Goal: Information Seeking & Learning: Learn about a topic

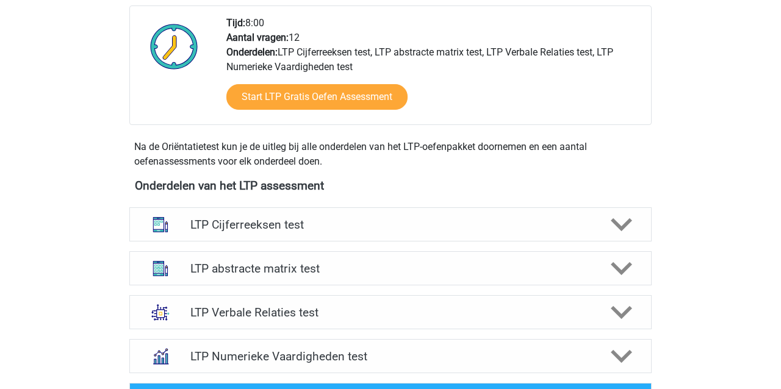
scroll to position [333, 0]
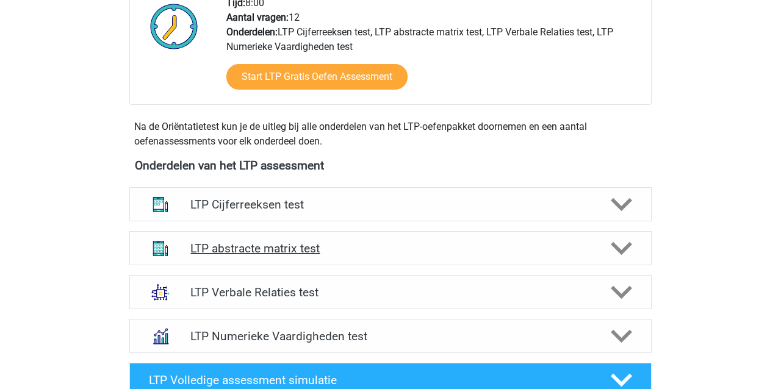
click at [285, 249] on h4 "LTP abstracte matrix test" at bounding box center [390, 249] width 400 height 14
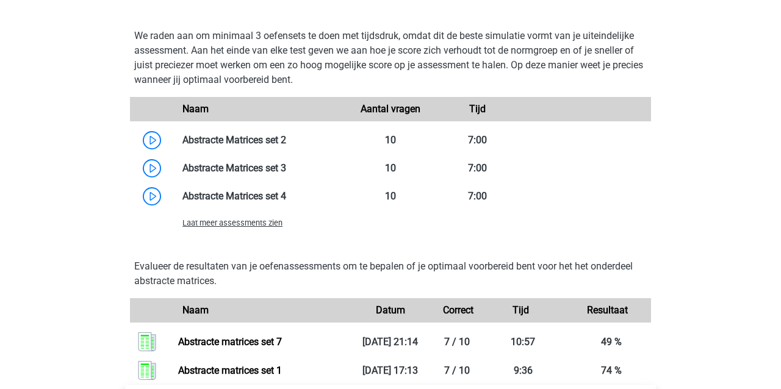
scroll to position [929, 0]
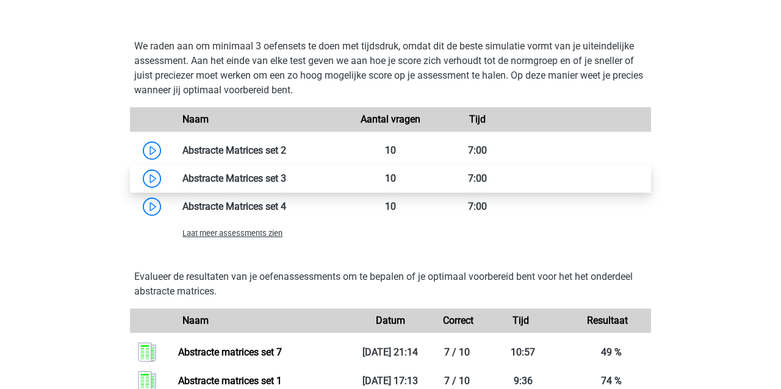
click at [286, 175] on link at bounding box center [286, 179] width 0 height 12
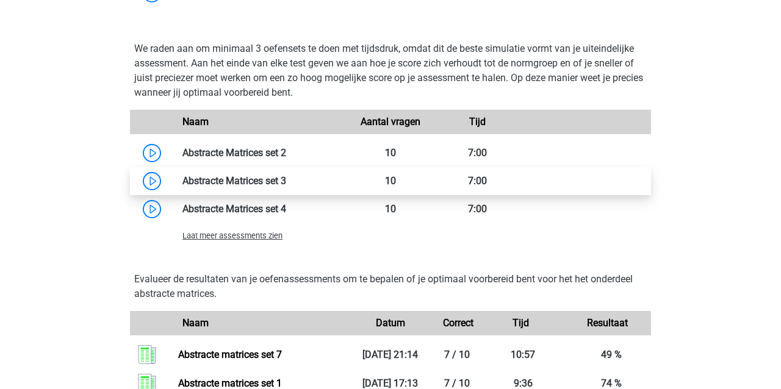
scroll to position [958, 0]
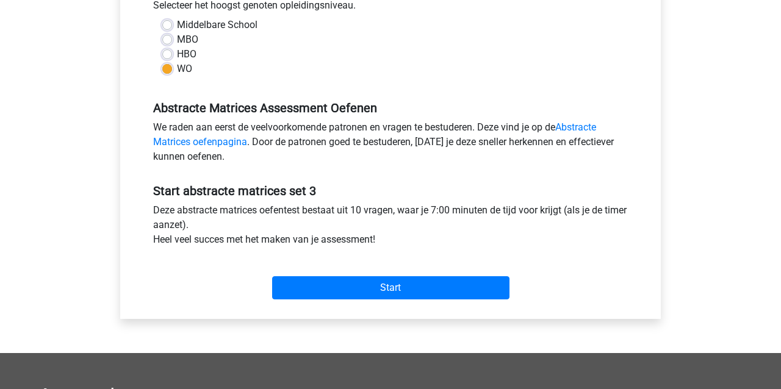
scroll to position [294, 0]
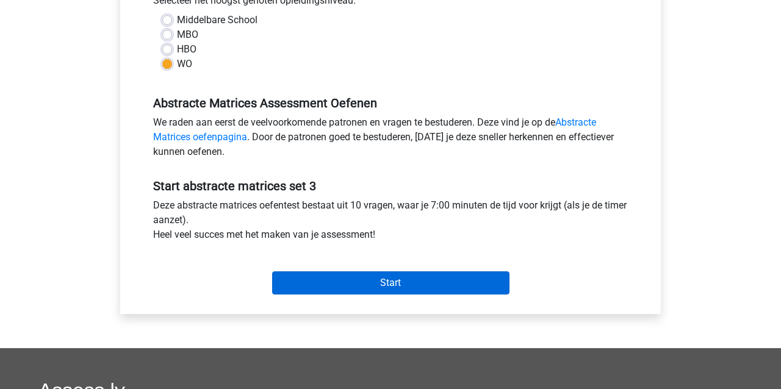
click at [387, 284] on input "Start" at bounding box center [390, 283] width 237 height 23
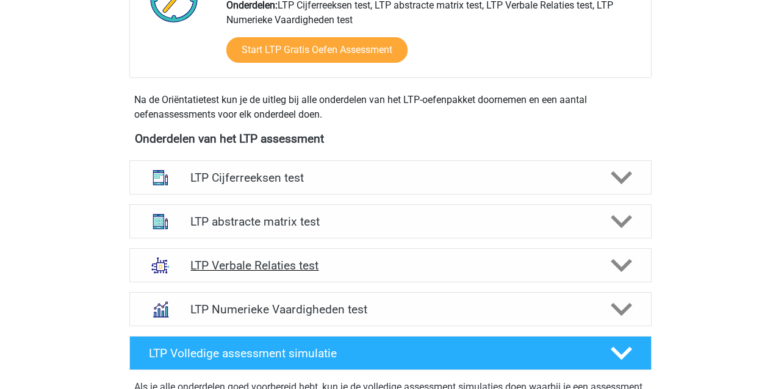
click at [205, 267] on h4 "LTP Verbale Relaties test" at bounding box center [390, 266] width 400 height 14
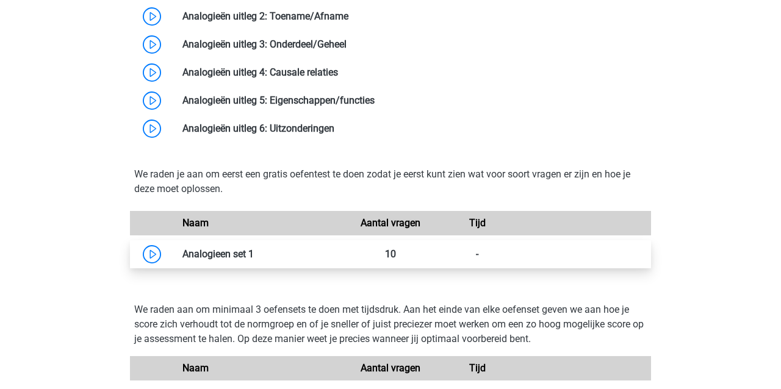
click at [254, 253] on link at bounding box center [254, 254] width 0 height 12
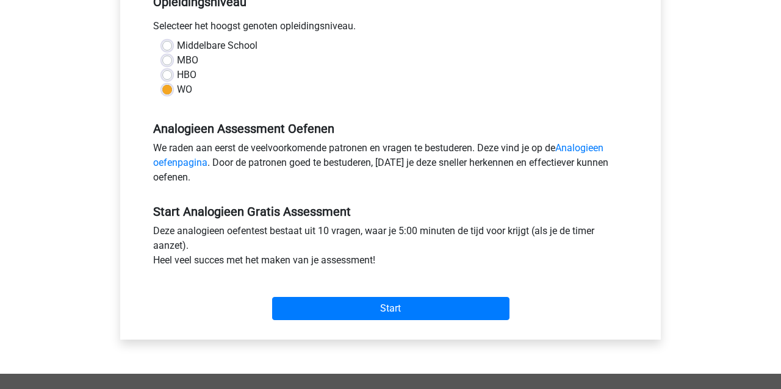
scroll to position [270, 0]
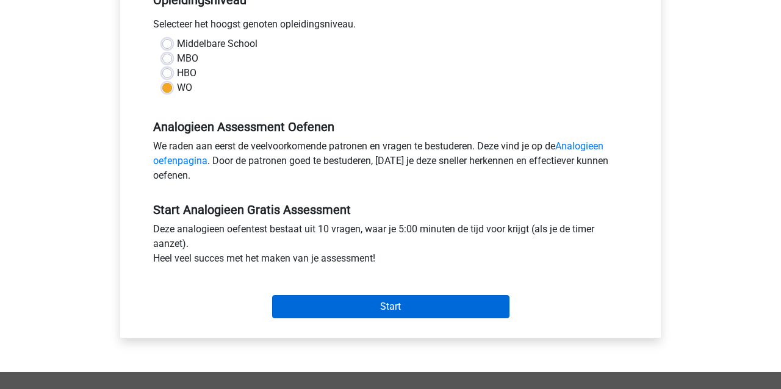
click at [452, 312] on input "Start" at bounding box center [390, 306] width 237 height 23
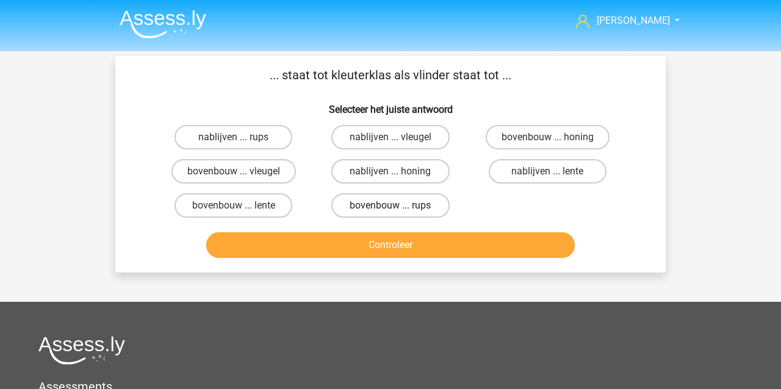
click at [403, 206] on label "bovenbouw ... rups" at bounding box center [390, 205] width 118 height 24
click at [399, 206] on input "bovenbouw ... rups" at bounding box center [395, 210] width 8 height 8
radio input "true"
click at [397, 251] on button "Controleer" at bounding box center [390, 246] width 369 height 26
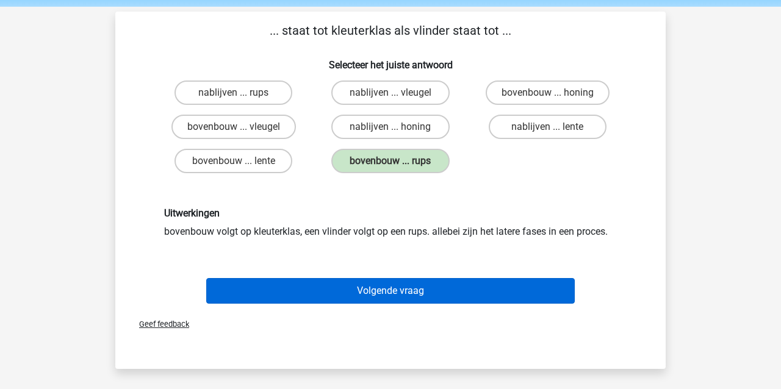
click at [428, 288] on button "Volgende vraag" at bounding box center [390, 291] width 369 height 26
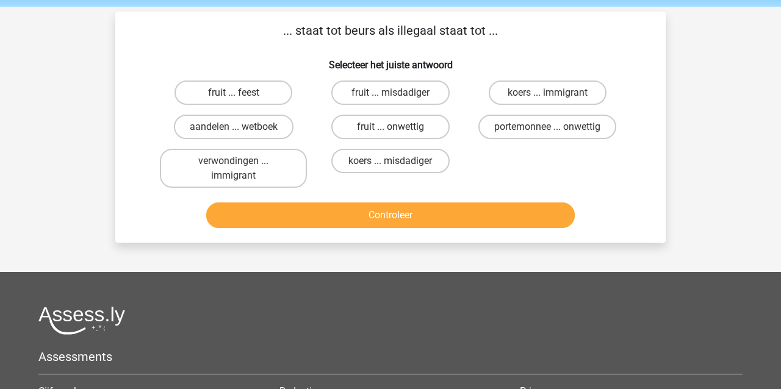
scroll to position [56, 0]
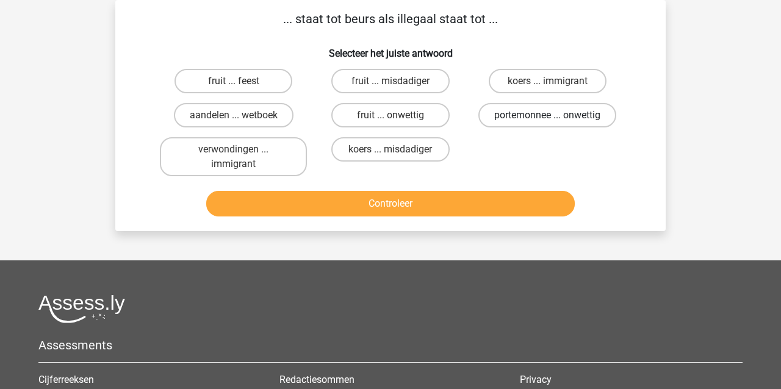
drag, startPoint x: 574, startPoint y: 114, endPoint x: 566, endPoint y: 122, distance: 10.8
click at [574, 115] on label "portemonnee ... onwettig" at bounding box center [548, 115] width 138 height 24
click at [555, 115] on input "portemonnee ... onwettig" at bounding box center [552, 119] width 8 height 8
radio input "true"
click at [478, 210] on button "Controleer" at bounding box center [390, 204] width 369 height 26
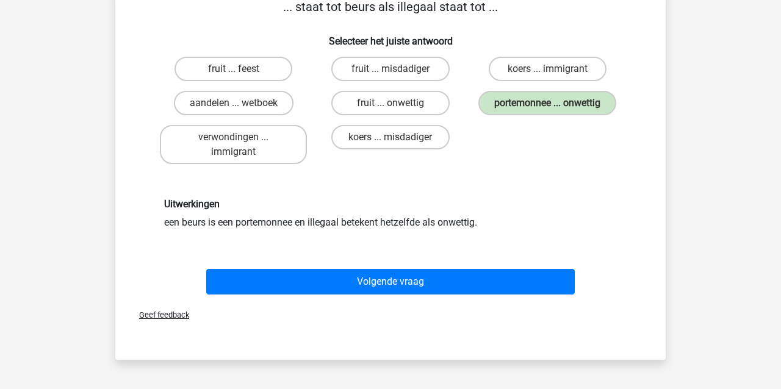
scroll to position [70, 0]
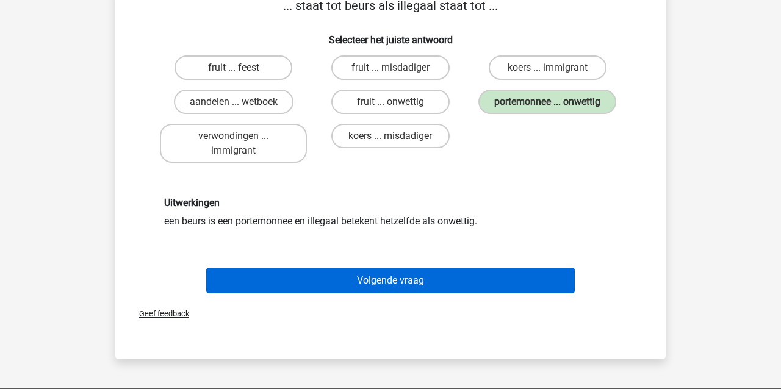
click at [432, 286] on button "Volgende vraag" at bounding box center [390, 281] width 369 height 26
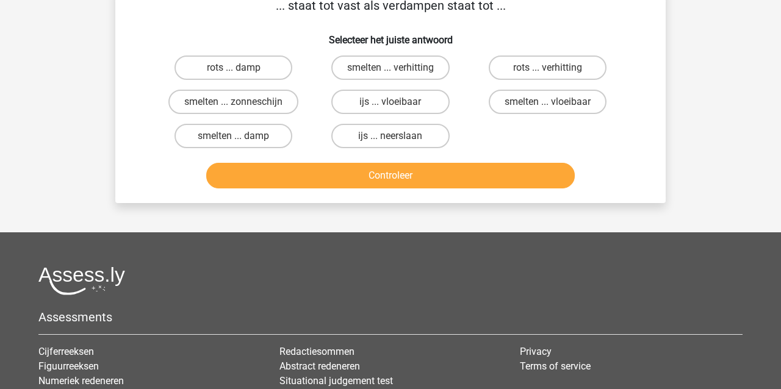
scroll to position [56, 0]
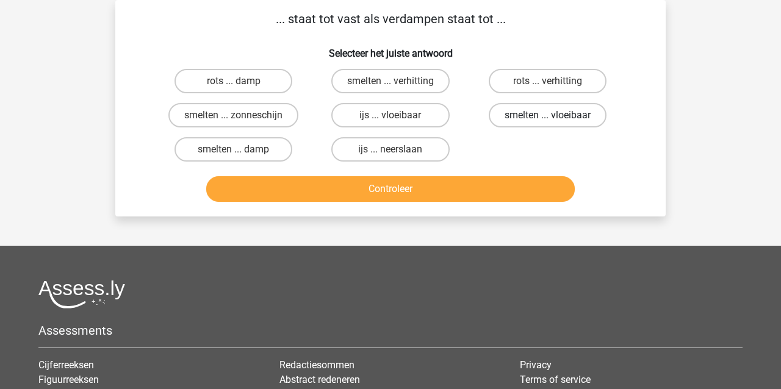
click at [538, 112] on label "smelten ... vloeibaar" at bounding box center [548, 115] width 118 height 24
click at [548, 115] on input "smelten ... vloeibaar" at bounding box center [552, 119] width 8 height 8
radio input "true"
click at [410, 186] on button "Controleer" at bounding box center [390, 189] width 369 height 26
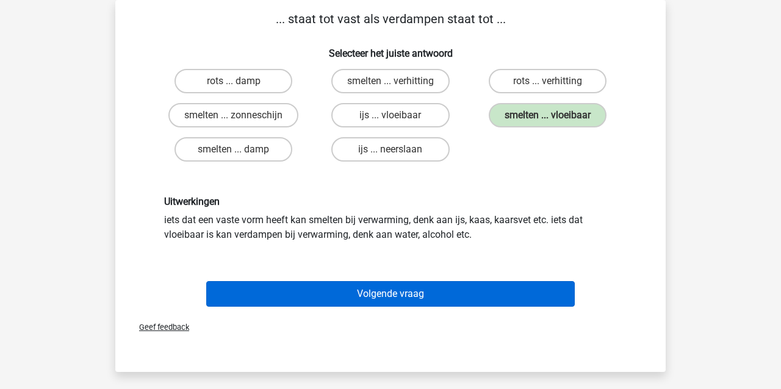
click at [392, 296] on button "Volgende vraag" at bounding box center [390, 294] width 369 height 26
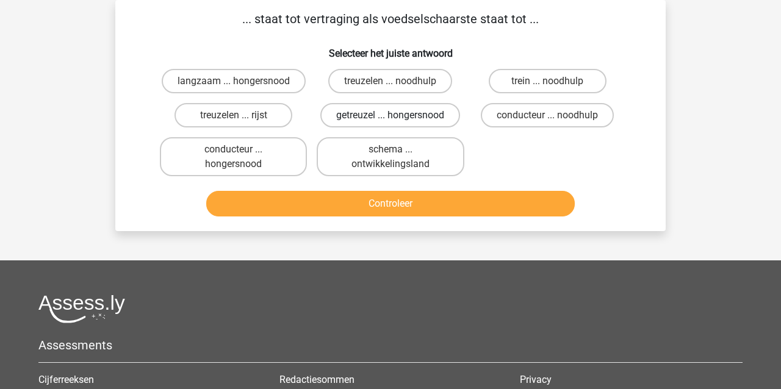
click at [407, 118] on label "getreuzel ... hongersnood" at bounding box center [390, 115] width 140 height 24
click at [399, 118] on input "getreuzel ... hongersnood" at bounding box center [395, 119] width 8 height 8
radio input "true"
click at [396, 217] on button "Controleer" at bounding box center [390, 204] width 369 height 26
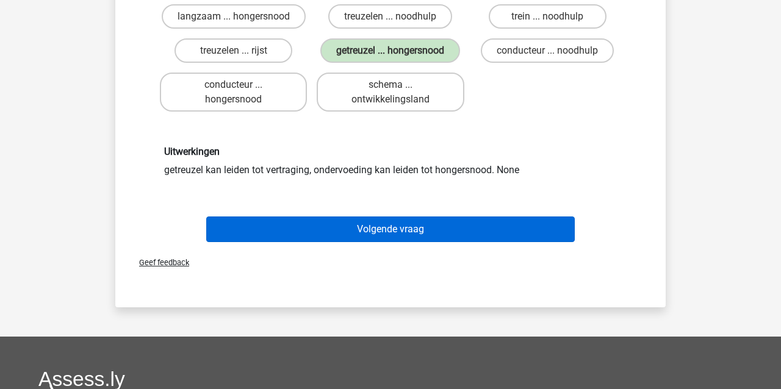
click at [391, 242] on button "Volgende vraag" at bounding box center [390, 230] width 369 height 26
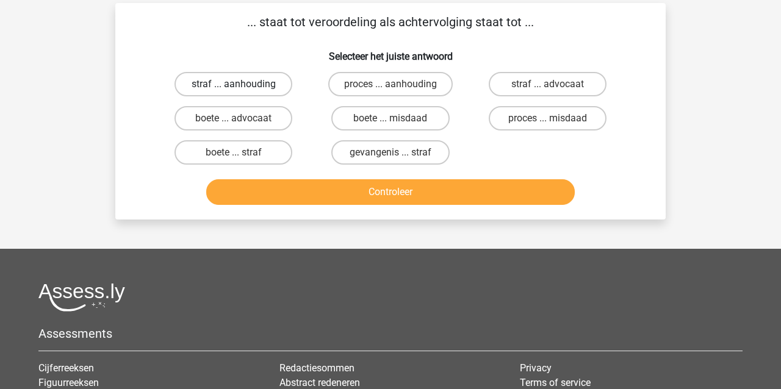
click at [241, 85] on label "straf ... aanhouding" at bounding box center [234, 84] width 118 height 24
click at [241, 85] on input "straf ... aanhouding" at bounding box center [238, 88] width 8 height 8
radio input "true"
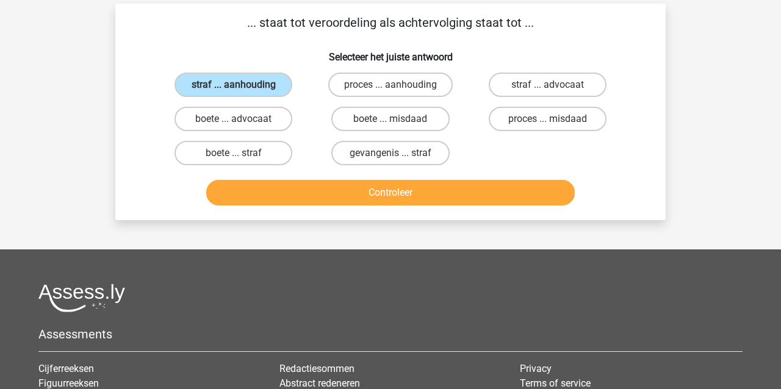
click at [289, 195] on button "Controleer" at bounding box center [390, 193] width 369 height 26
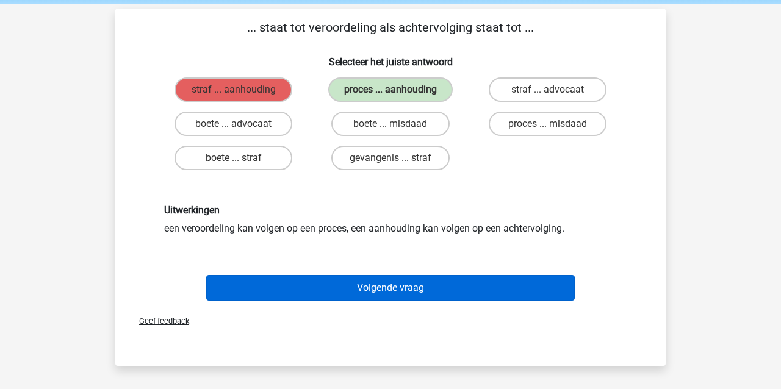
click at [330, 284] on button "Volgende vraag" at bounding box center [390, 288] width 369 height 26
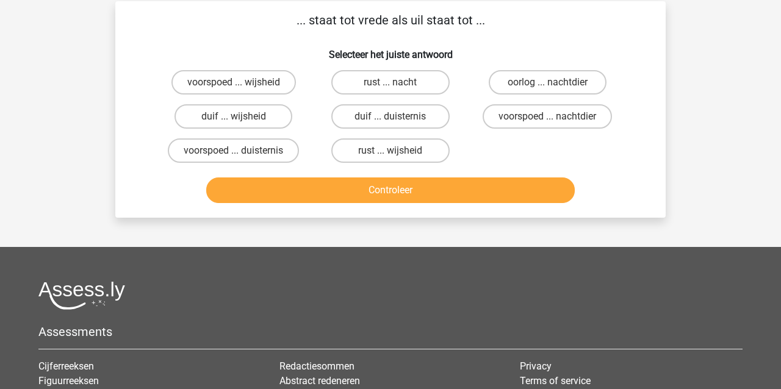
scroll to position [55, 0]
click at [243, 117] on label "duif ... wijsheid" at bounding box center [234, 116] width 118 height 24
click at [242, 117] on input "duif ... wijsheid" at bounding box center [238, 121] width 8 height 8
radio input "true"
click at [310, 188] on button "Controleer" at bounding box center [390, 191] width 369 height 26
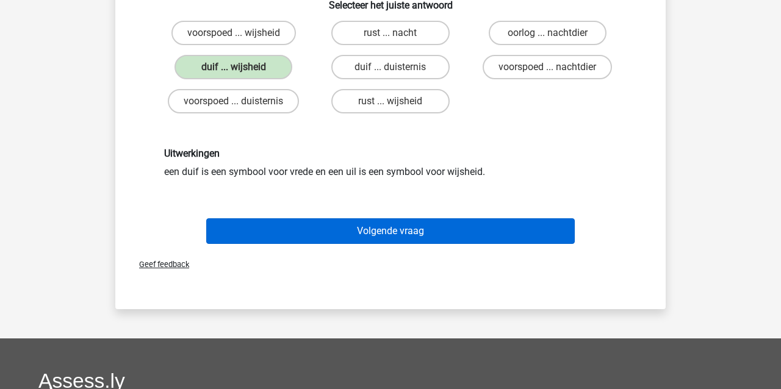
click at [328, 228] on button "Volgende vraag" at bounding box center [390, 232] width 369 height 26
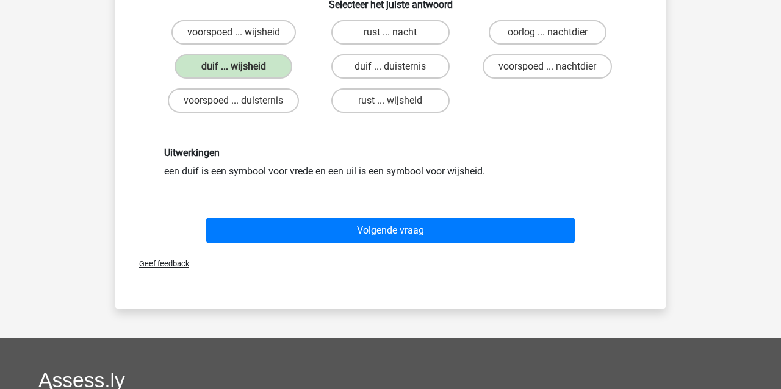
scroll to position [56, 0]
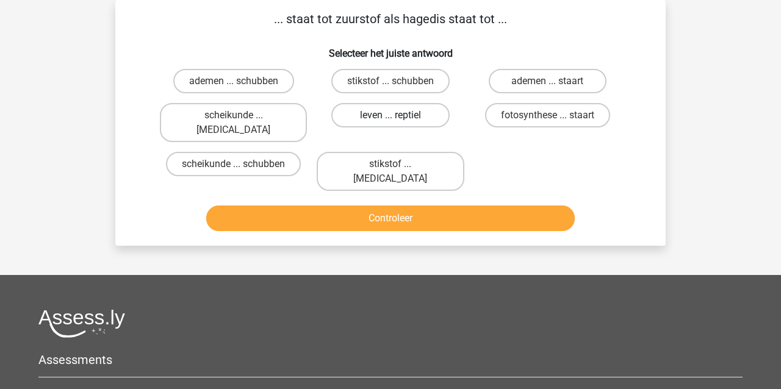
click at [378, 112] on label "leven ... reptiel" at bounding box center [390, 115] width 118 height 24
click at [391, 115] on input "leven ... reptiel" at bounding box center [395, 119] width 8 height 8
radio input "true"
click at [397, 206] on button "Controleer" at bounding box center [390, 219] width 369 height 26
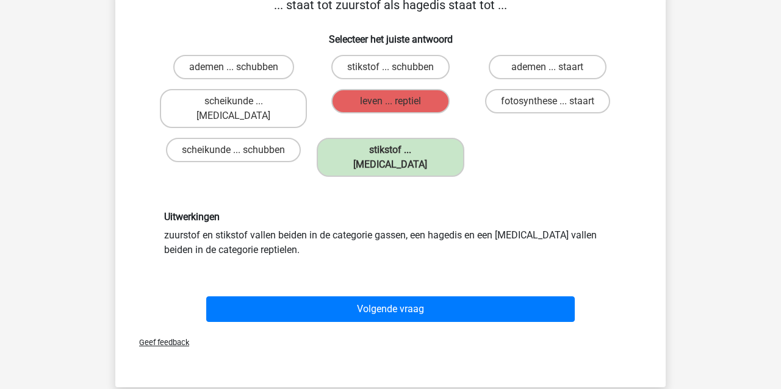
scroll to position [76, 0]
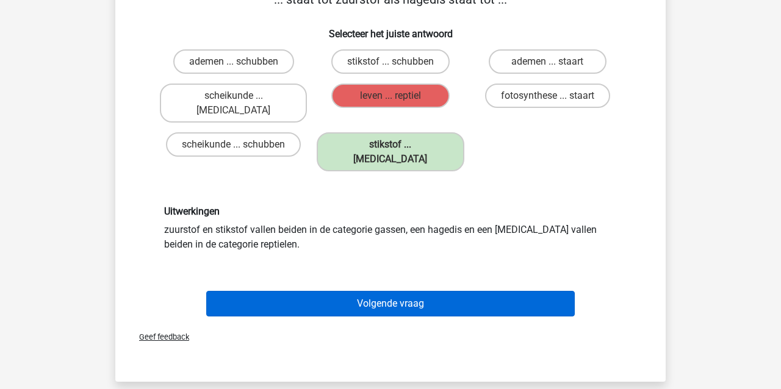
click at [345, 291] on button "Volgende vraag" at bounding box center [390, 304] width 369 height 26
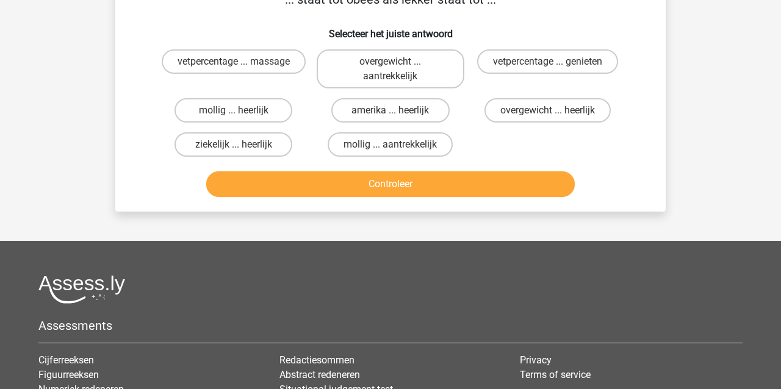
scroll to position [56, 0]
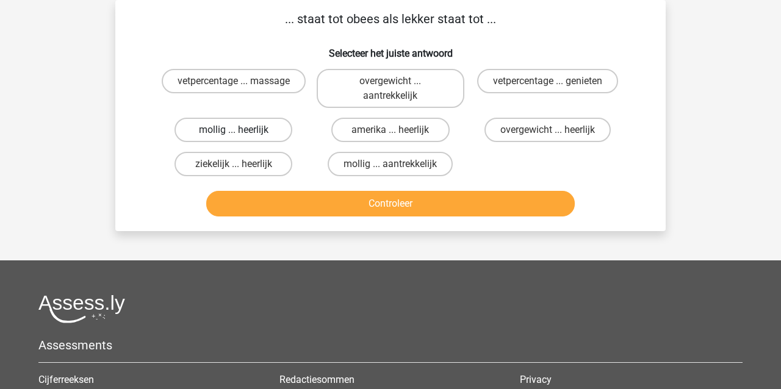
click at [261, 134] on label "mollig ... heerlijk" at bounding box center [234, 130] width 118 height 24
click at [242, 134] on input "mollig ... heerlijk" at bounding box center [238, 134] width 8 height 8
radio input "true"
click at [352, 206] on button "Controleer" at bounding box center [390, 204] width 369 height 26
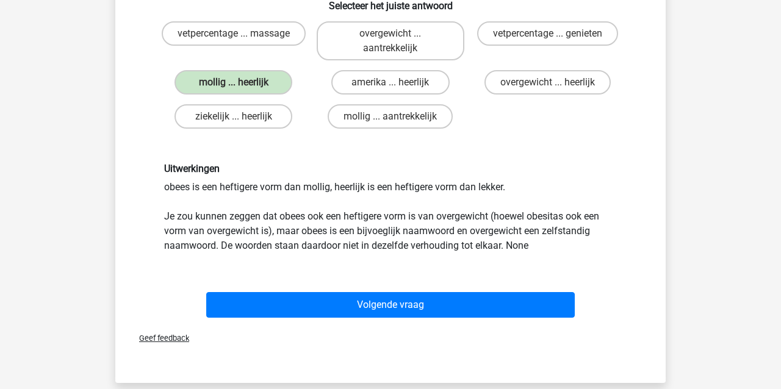
scroll to position [107, 0]
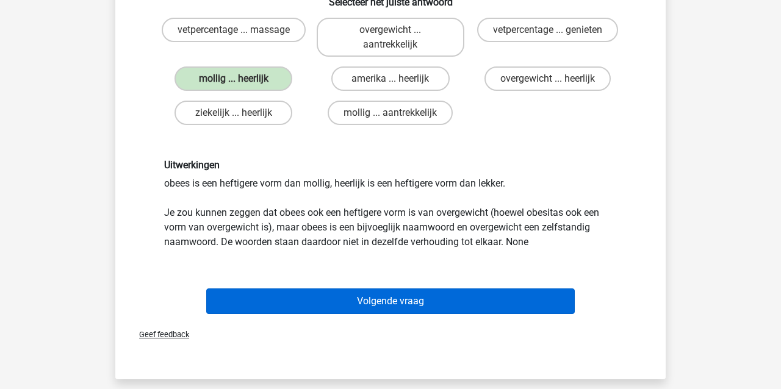
click at [410, 300] on button "Volgende vraag" at bounding box center [390, 302] width 369 height 26
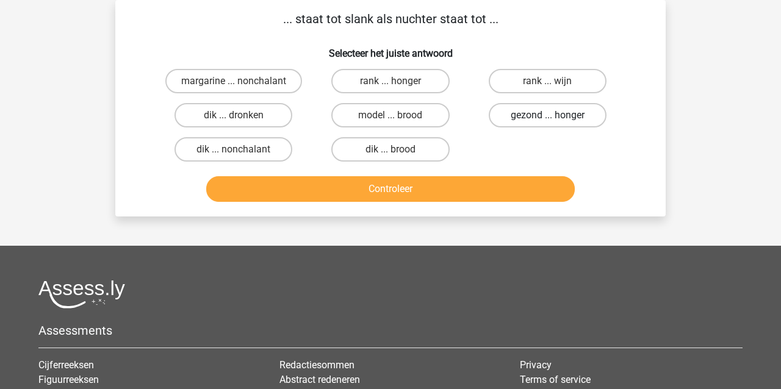
click at [536, 114] on label "gezond ... honger" at bounding box center [548, 115] width 118 height 24
click at [548, 115] on input "gezond ... honger" at bounding box center [552, 119] width 8 height 8
radio input "true"
click at [502, 193] on button "Controleer" at bounding box center [390, 189] width 369 height 26
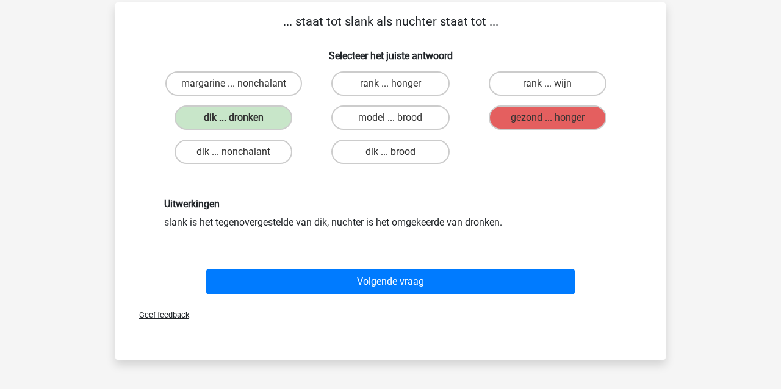
scroll to position [53, 0]
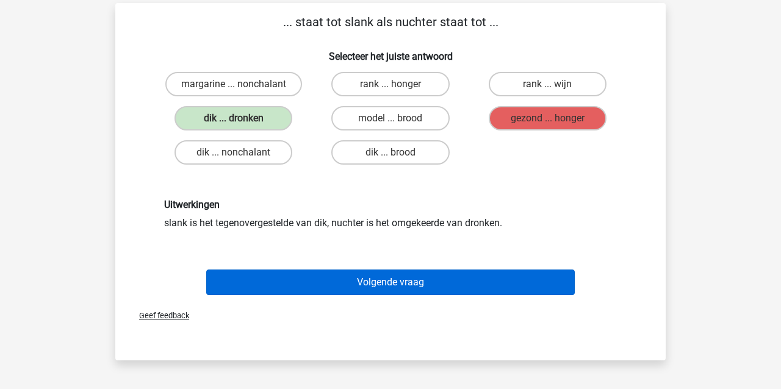
click at [339, 281] on button "Volgende vraag" at bounding box center [390, 283] width 369 height 26
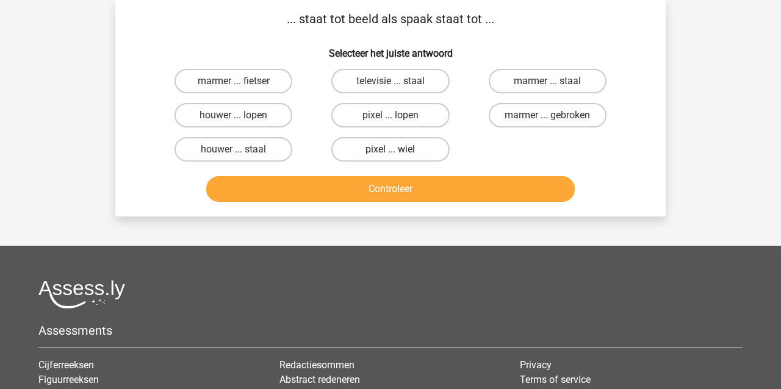
click at [411, 148] on label "pixel ... wiel" at bounding box center [390, 149] width 118 height 24
click at [399, 150] on input "pixel ... wiel" at bounding box center [395, 154] width 8 height 8
radio input "true"
click at [397, 193] on button "Controleer" at bounding box center [390, 189] width 369 height 26
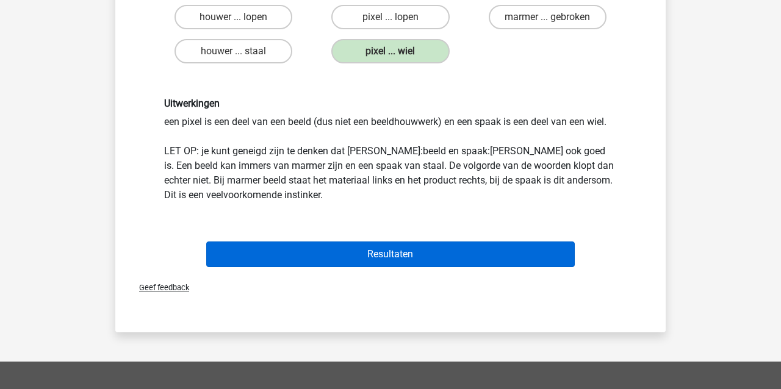
scroll to position [158, 0]
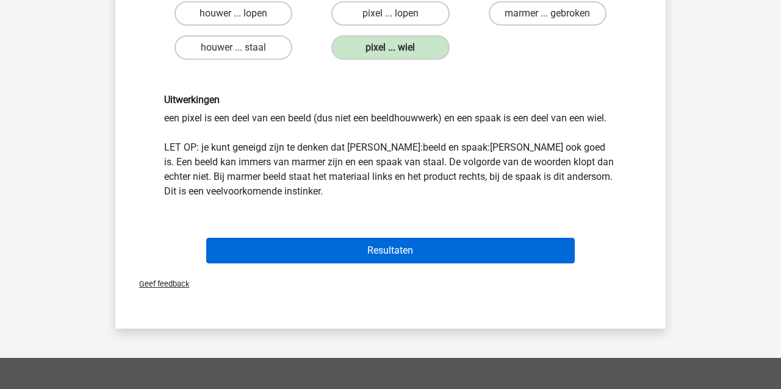
click at [376, 253] on button "Resultaten" at bounding box center [390, 251] width 369 height 26
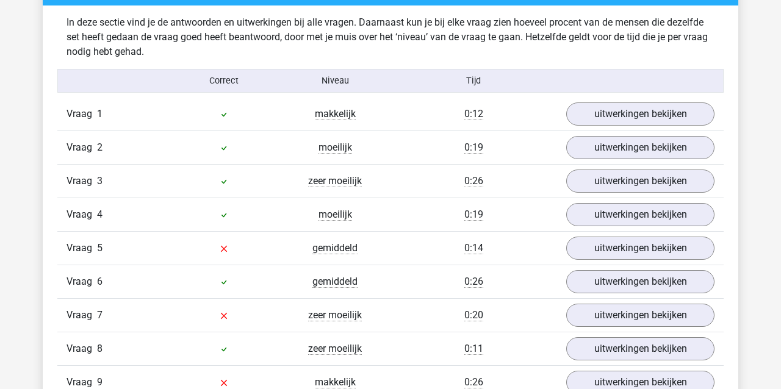
scroll to position [713, 0]
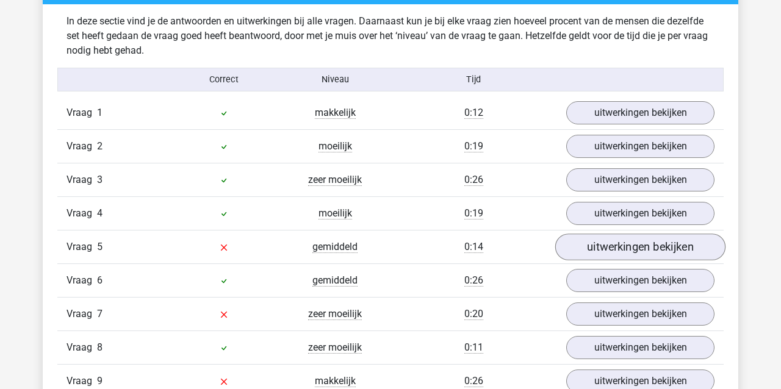
click at [598, 247] on link "uitwerkingen bekijken" at bounding box center [640, 247] width 170 height 27
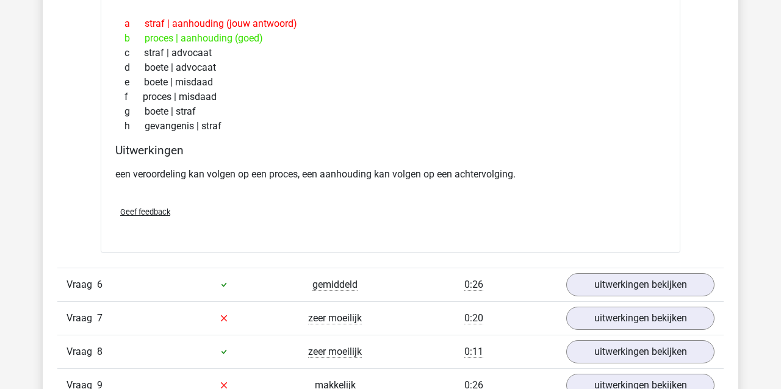
scroll to position [1014, 1]
click at [612, 320] on link "uitwerkingen bekijken" at bounding box center [640, 318] width 170 height 27
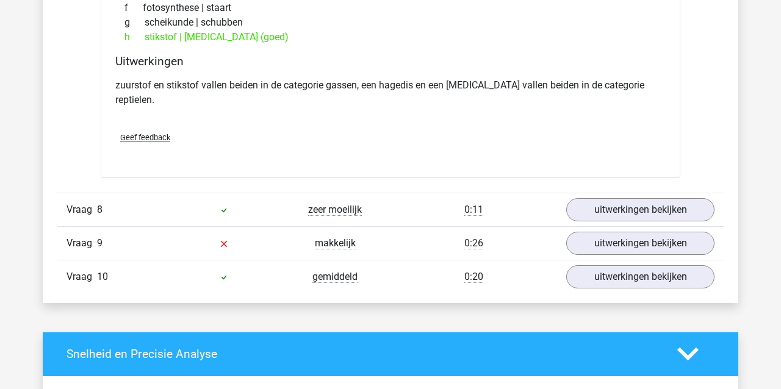
scroll to position [1493, 0]
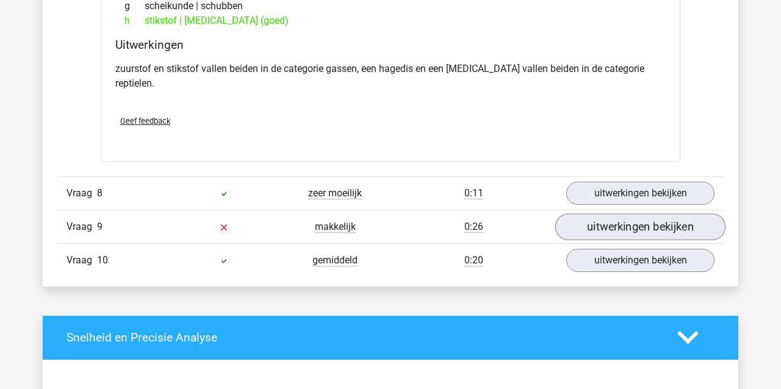
click at [653, 216] on link "uitwerkingen bekijken" at bounding box center [640, 227] width 170 height 27
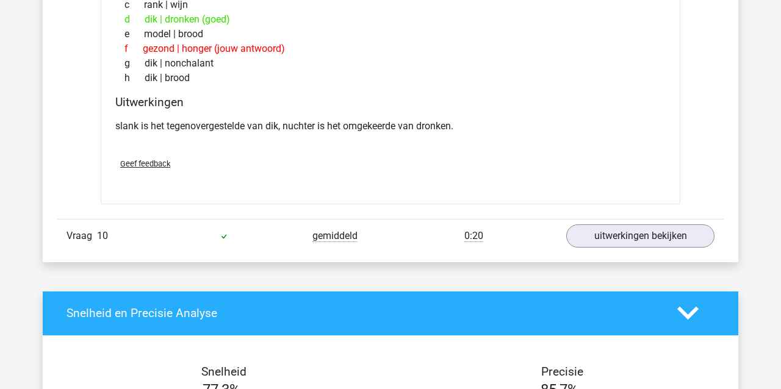
scroll to position [1820, 0]
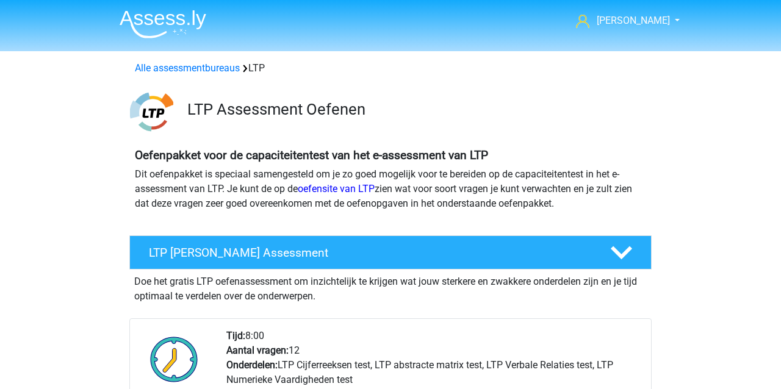
scroll to position [864, 0]
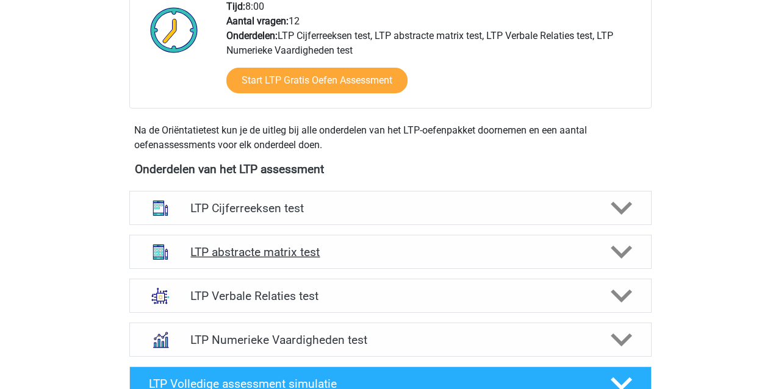
scroll to position [325, 0]
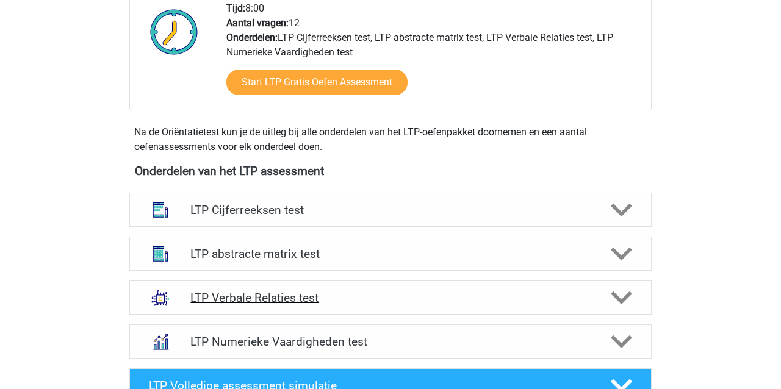
click at [223, 298] on h4 "LTP Verbale Relaties test" at bounding box center [390, 298] width 400 height 14
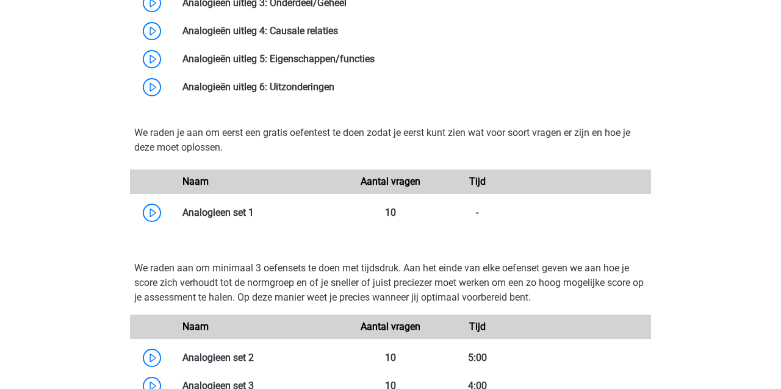
scroll to position [913, 0]
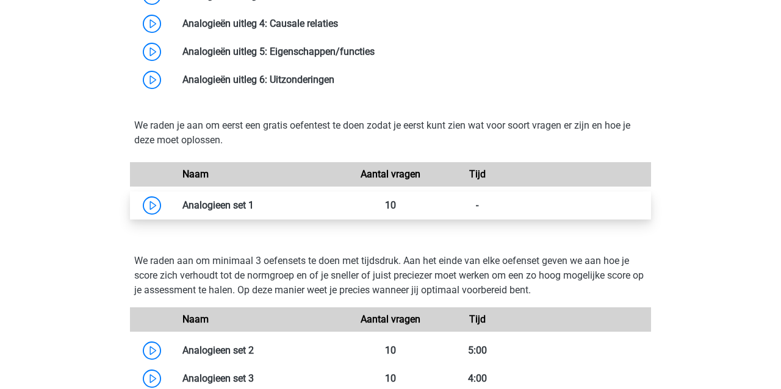
click at [254, 205] on link at bounding box center [254, 206] width 0 height 12
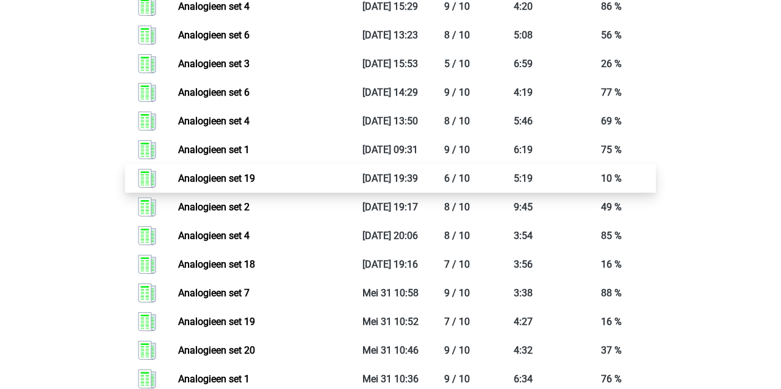
scroll to position [1558, 0]
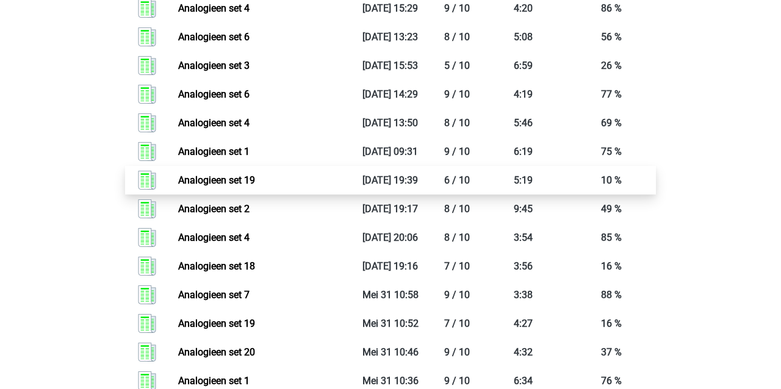
click at [212, 186] on link "Analogieen set 19" at bounding box center [216, 181] width 77 height 12
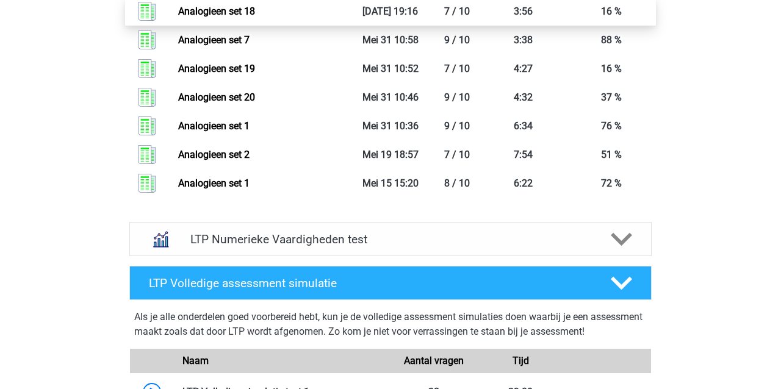
scroll to position [1809, 0]
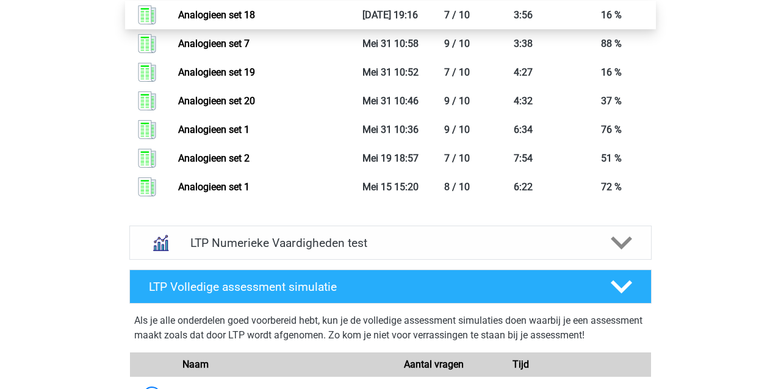
click at [242, 21] on link "Analogieen set 18" at bounding box center [216, 15] width 77 height 12
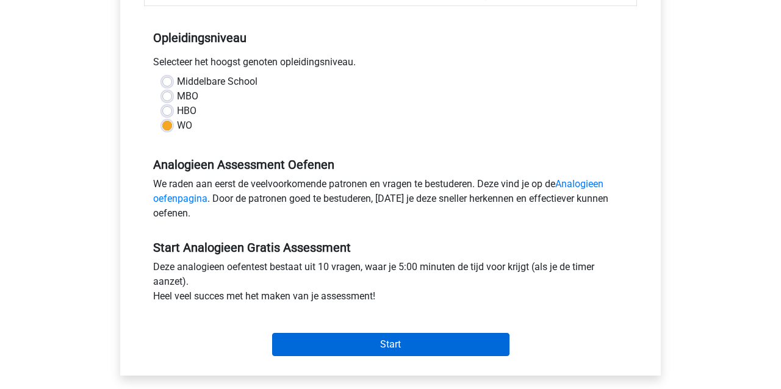
click at [388, 347] on input "Start" at bounding box center [390, 344] width 237 height 23
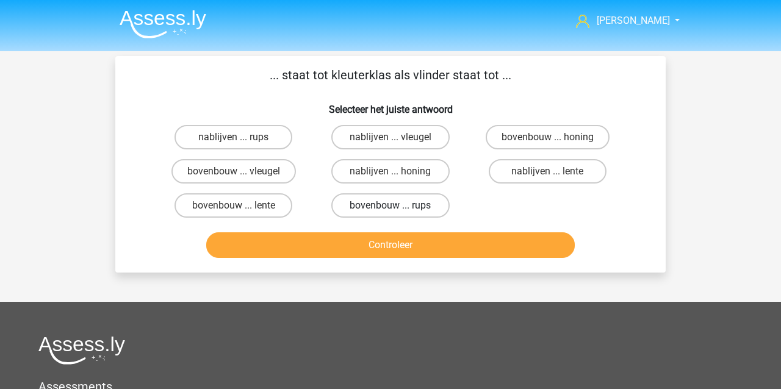
click at [371, 197] on label "bovenbouw ... rups" at bounding box center [390, 205] width 118 height 24
click at [391, 206] on input "bovenbouw ... rups" at bounding box center [395, 210] width 8 height 8
radio input "true"
click at [366, 241] on button "Controleer" at bounding box center [390, 246] width 369 height 26
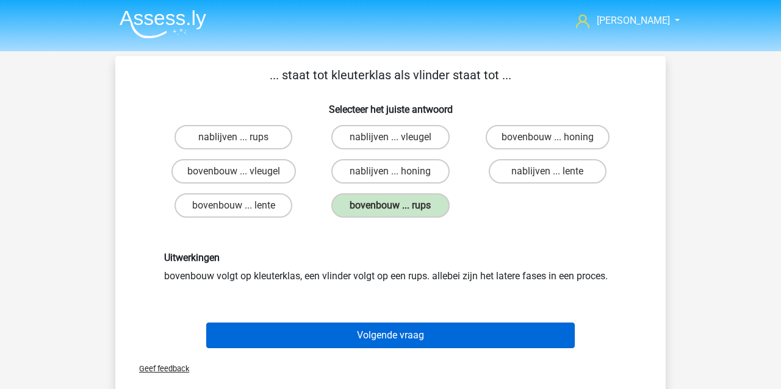
click at [272, 337] on button "Volgende vraag" at bounding box center [390, 336] width 369 height 26
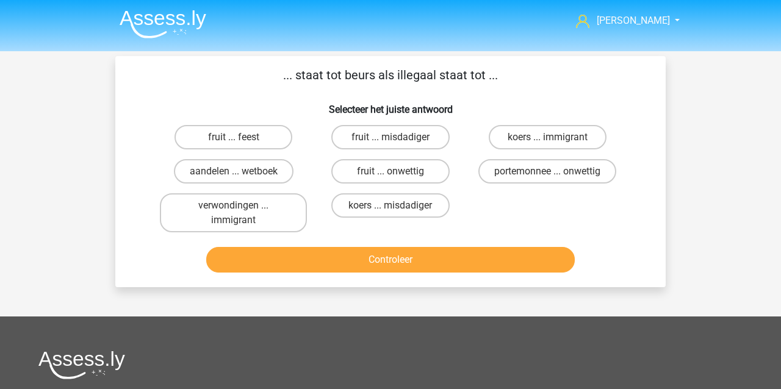
scroll to position [56, 0]
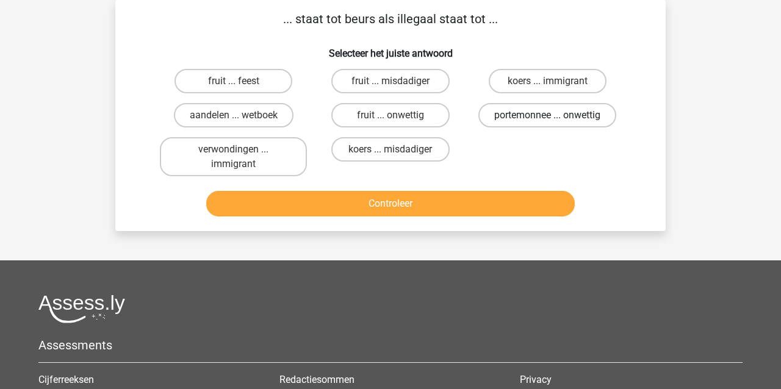
click at [534, 112] on label "portemonnee ... onwettig" at bounding box center [548, 115] width 138 height 24
click at [548, 115] on input "portemonnee ... onwettig" at bounding box center [552, 119] width 8 height 8
radio input "true"
click at [465, 203] on button "Controleer" at bounding box center [390, 204] width 369 height 26
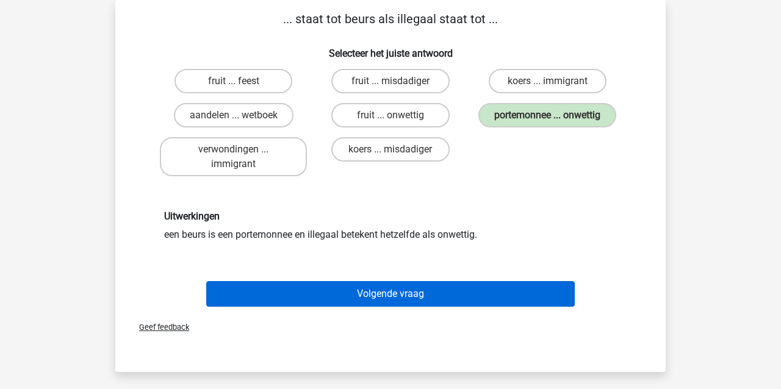
click at [355, 294] on button "Volgende vraag" at bounding box center [390, 294] width 369 height 26
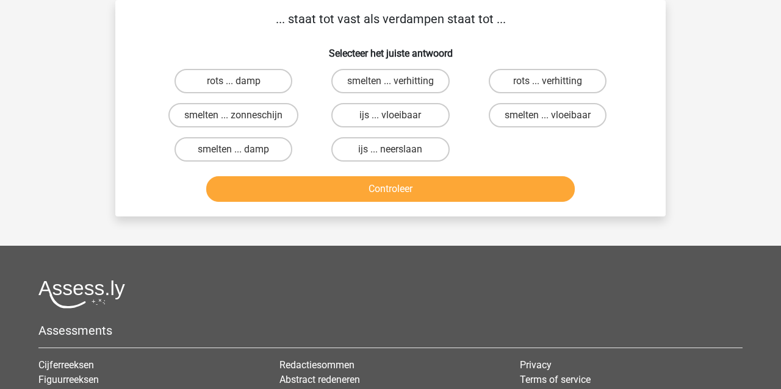
scroll to position [55, 0]
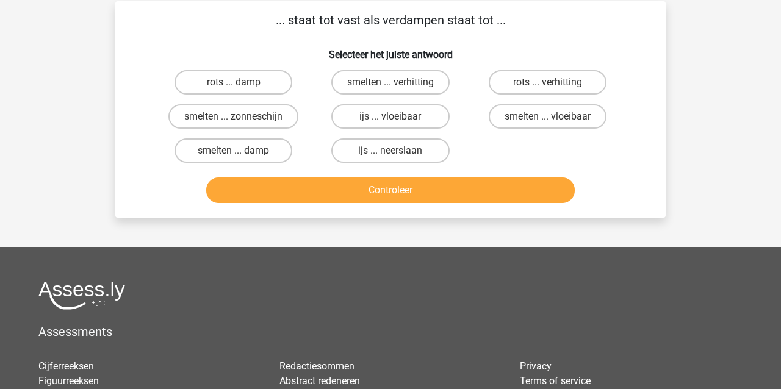
click at [555, 120] on input "smelten ... vloeibaar" at bounding box center [552, 121] width 8 height 8
radio input "true"
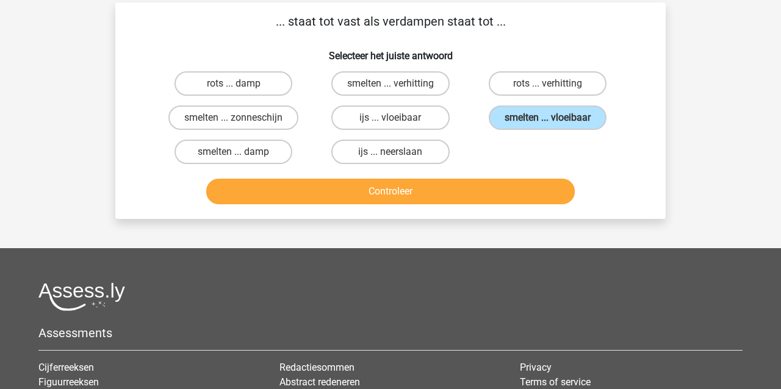
click at [493, 190] on button "Controleer" at bounding box center [390, 192] width 369 height 26
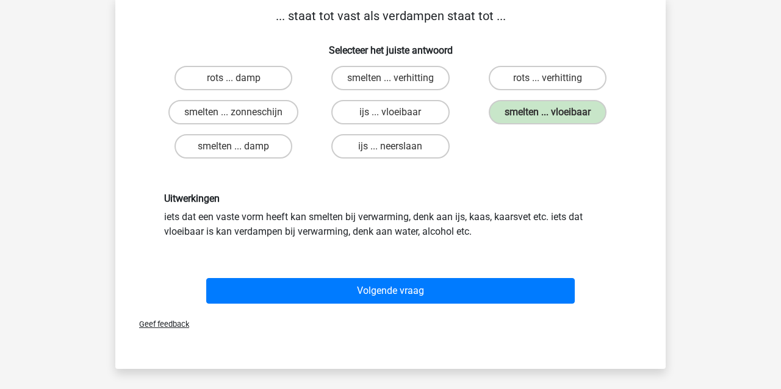
scroll to position [62, 1]
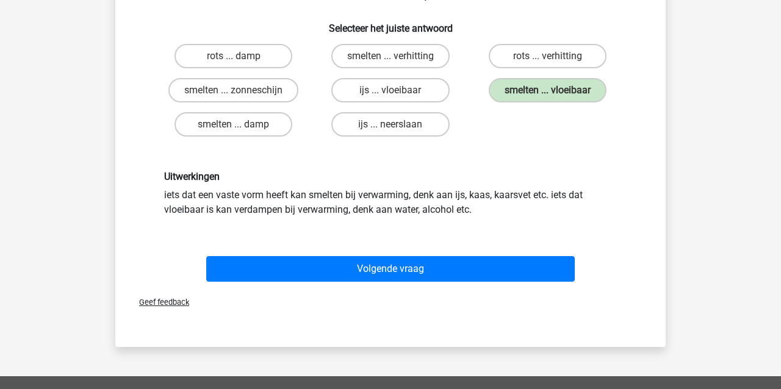
click at [422, 274] on button "Volgende vraag" at bounding box center [390, 269] width 369 height 26
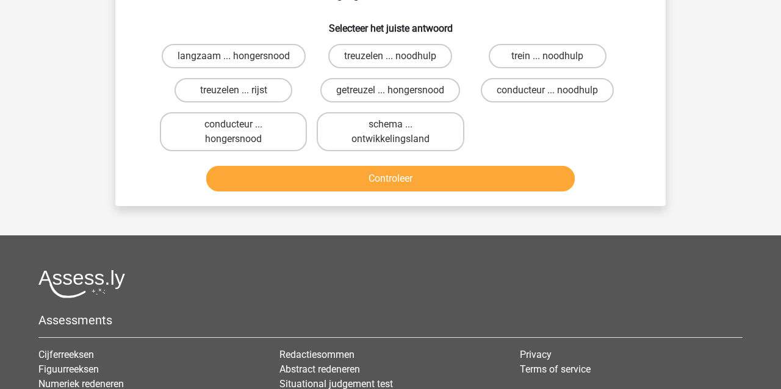
scroll to position [56, 0]
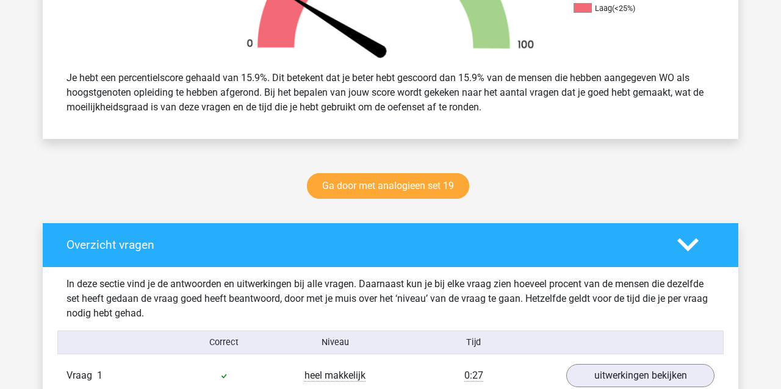
scroll to position [488, 0]
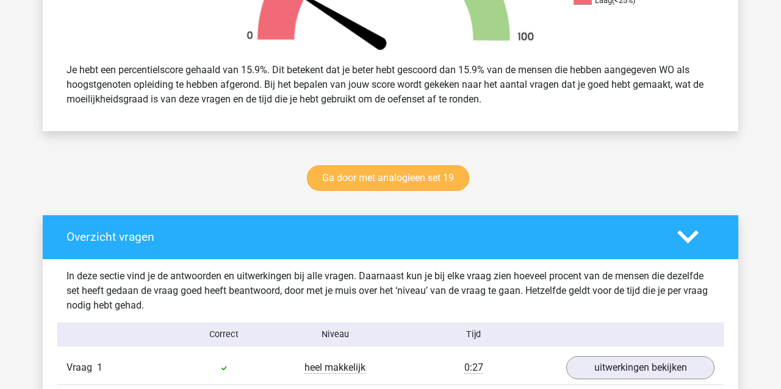
click at [357, 179] on link "Ga door met analogieen set 19" at bounding box center [388, 178] width 162 height 26
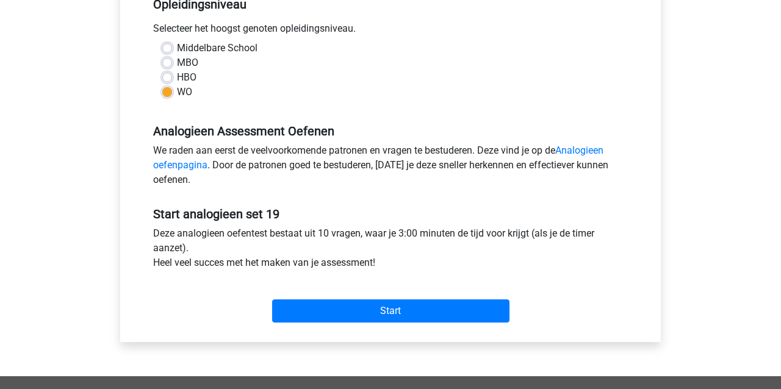
scroll to position [266, 0]
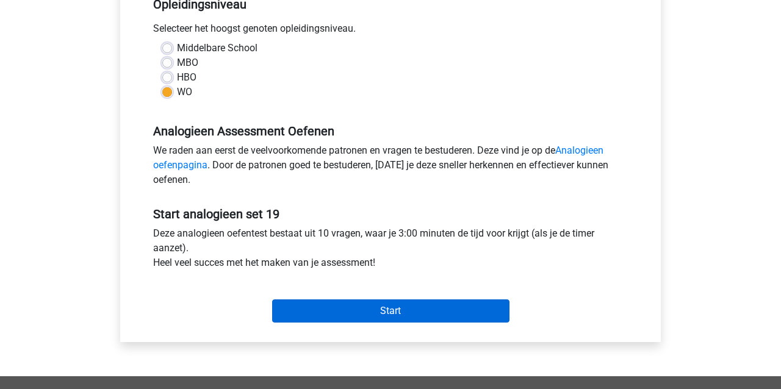
click at [343, 313] on input "Start" at bounding box center [390, 311] width 237 height 23
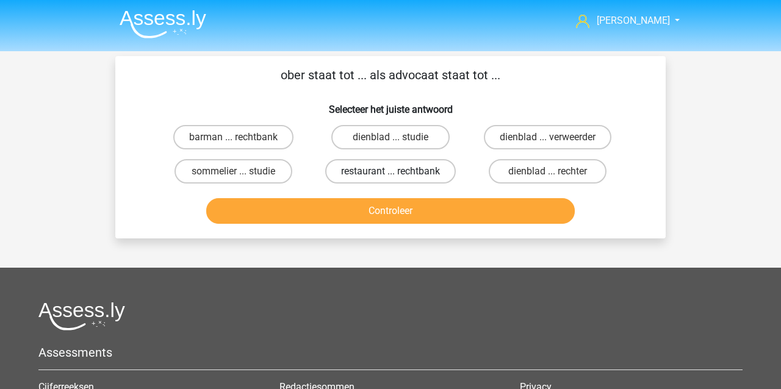
click at [435, 174] on label "restaurant ... rechtbank" at bounding box center [390, 171] width 131 height 24
click at [399, 174] on input "restaurant ... rechtbank" at bounding box center [395, 176] width 8 height 8
radio input "true"
click at [427, 211] on button "Controleer" at bounding box center [390, 211] width 369 height 26
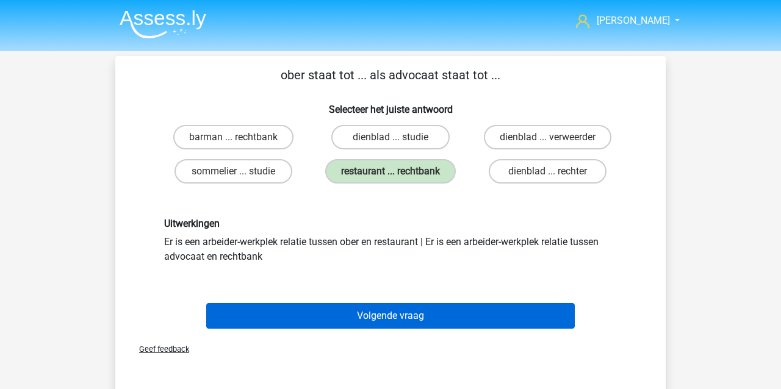
click at [399, 322] on button "Volgende vraag" at bounding box center [390, 316] width 369 height 26
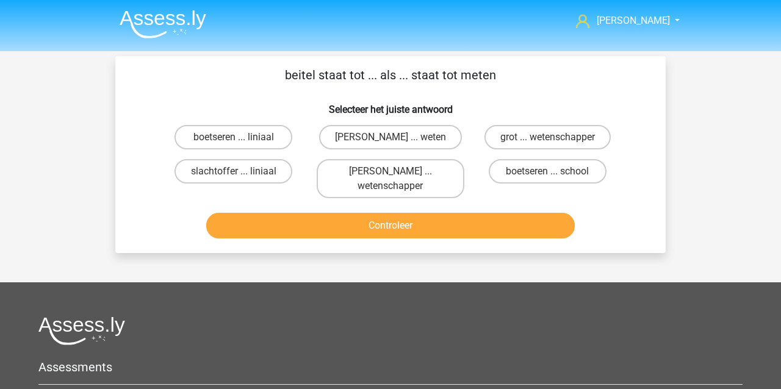
scroll to position [56, 0]
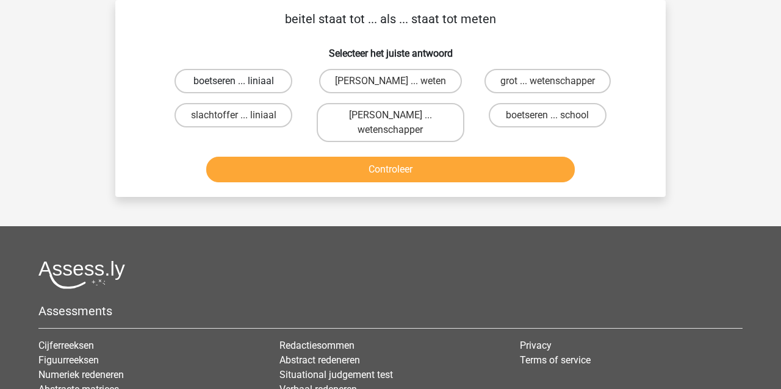
drag, startPoint x: 226, startPoint y: 73, endPoint x: 233, endPoint y: 90, distance: 18.7
click at [228, 73] on label "boetseren ... liniaal" at bounding box center [234, 81] width 118 height 24
click at [234, 81] on input "boetseren ... liniaal" at bounding box center [238, 85] width 8 height 8
radio input "true"
click at [268, 164] on button "Controleer" at bounding box center [390, 170] width 369 height 26
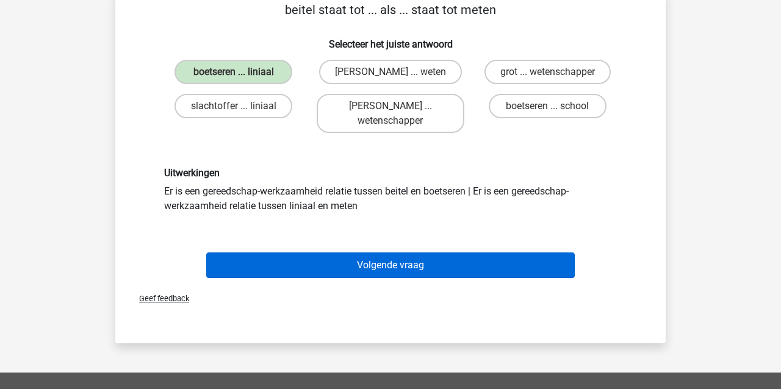
click at [319, 260] on button "Volgende vraag" at bounding box center [390, 266] width 369 height 26
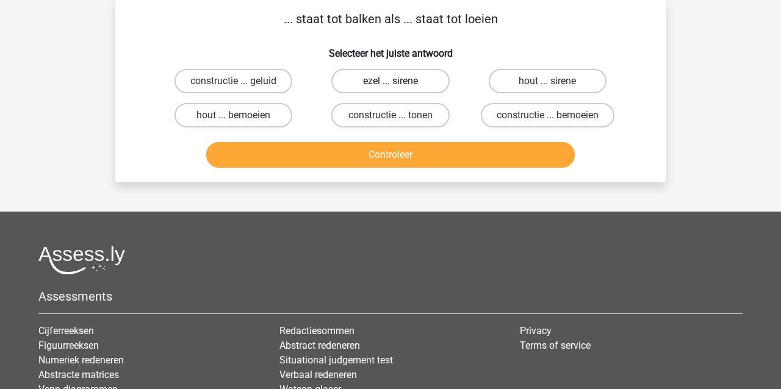
click at [414, 81] on label "ezel ... sirene" at bounding box center [390, 81] width 118 height 24
click at [399, 81] on input "ezel ... sirene" at bounding box center [395, 85] width 8 height 8
radio input "true"
click at [397, 160] on button "Controleer" at bounding box center [390, 155] width 369 height 26
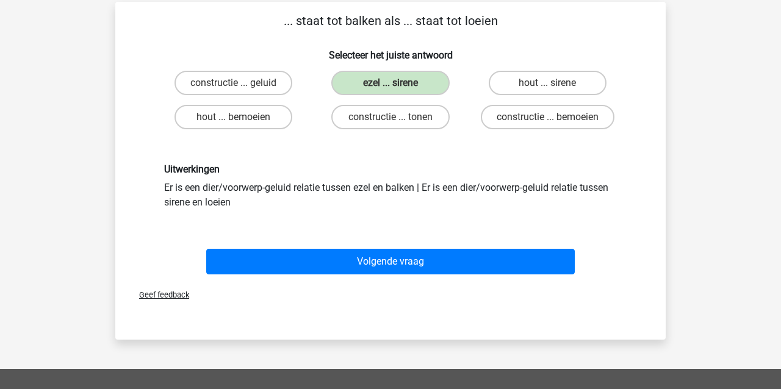
click at [356, 259] on button "Volgende vraag" at bounding box center [390, 262] width 369 height 26
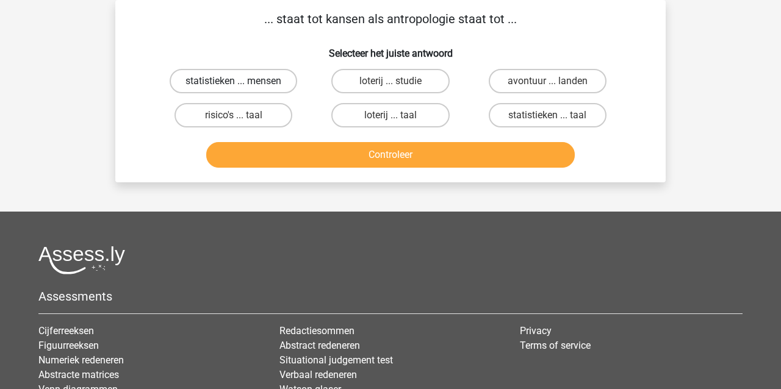
drag, startPoint x: 262, startPoint y: 77, endPoint x: 275, endPoint y: 91, distance: 19.0
click at [267, 78] on label "statistieken ... mensen" at bounding box center [234, 81] width 128 height 24
click at [242, 81] on input "statistieken ... mensen" at bounding box center [238, 85] width 8 height 8
radio input "true"
click at [345, 159] on button "Controleer" at bounding box center [390, 155] width 369 height 26
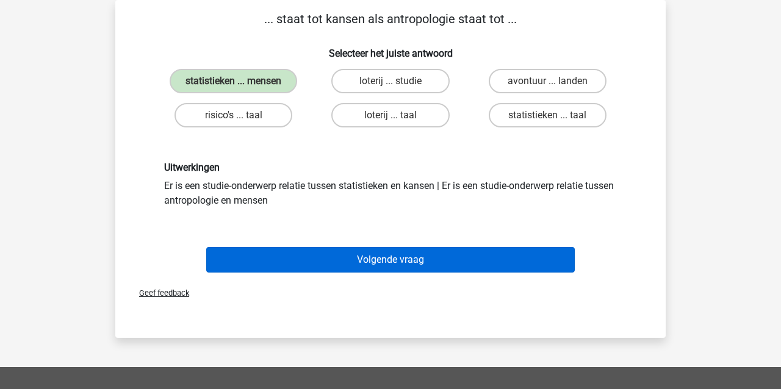
click at [413, 258] on button "Volgende vraag" at bounding box center [390, 260] width 369 height 26
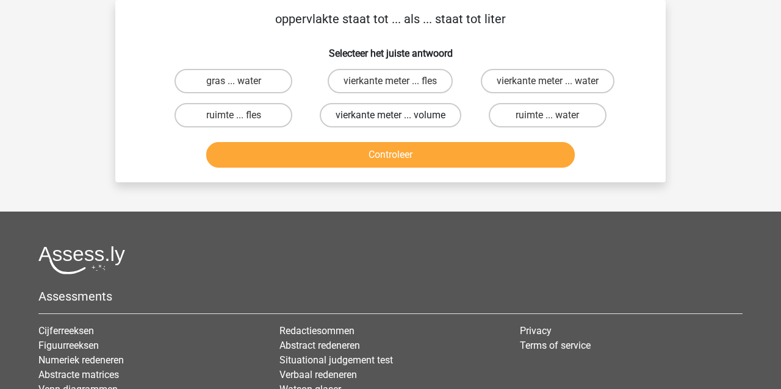
click at [371, 112] on label "vierkante meter ... volume" at bounding box center [391, 115] width 142 height 24
click at [391, 115] on input "vierkante meter ... volume" at bounding box center [395, 119] width 8 height 8
radio input "true"
click at [370, 168] on button "Controleer" at bounding box center [390, 155] width 369 height 26
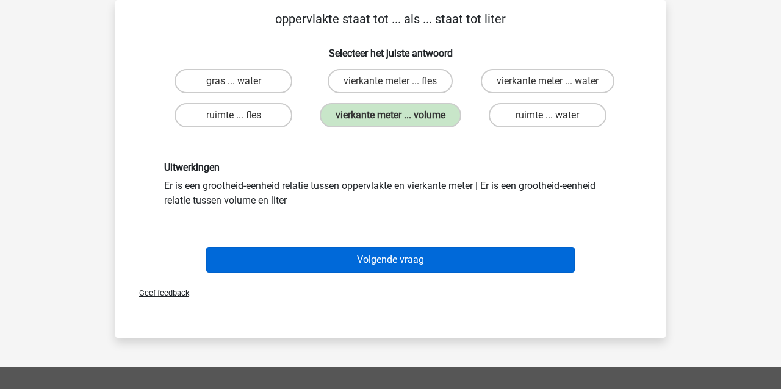
click at [375, 269] on button "Volgende vraag" at bounding box center [390, 260] width 369 height 26
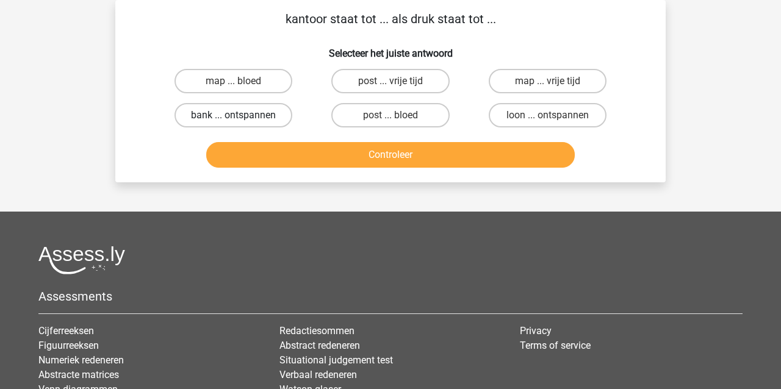
click at [229, 117] on label "bank ... ontspannen" at bounding box center [234, 115] width 118 height 24
click at [234, 117] on input "bank ... ontspannen" at bounding box center [238, 119] width 8 height 8
radio input "true"
click at [250, 154] on button "Controleer" at bounding box center [390, 155] width 369 height 26
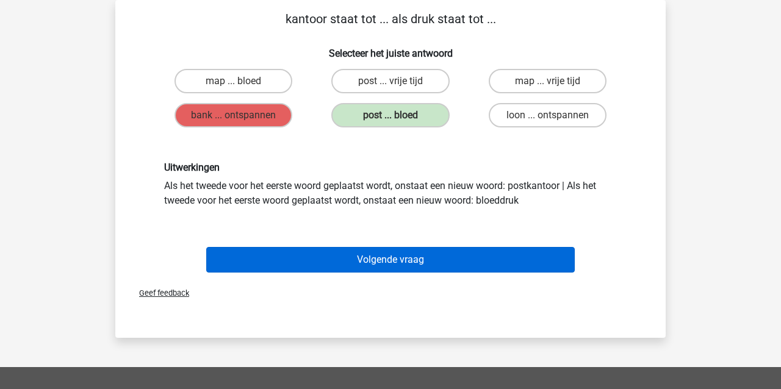
click at [371, 262] on button "Volgende vraag" at bounding box center [390, 260] width 369 height 26
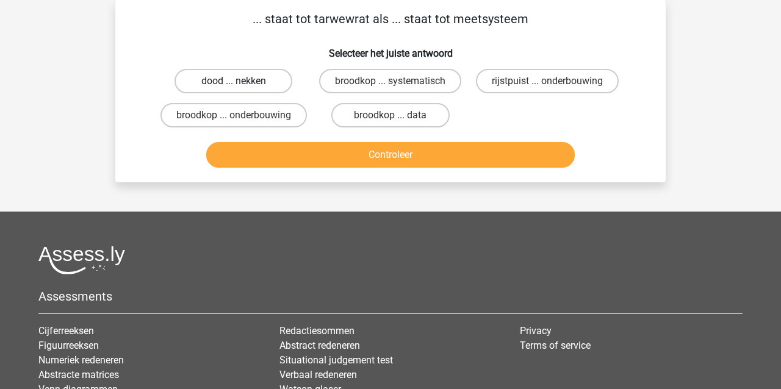
click at [204, 82] on label "dood ... nekken" at bounding box center [234, 81] width 118 height 24
click at [234, 82] on input "dood ... nekken" at bounding box center [238, 85] width 8 height 8
radio input "true"
click at [264, 168] on button "Controleer" at bounding box center [390, 155] width 369 height 26
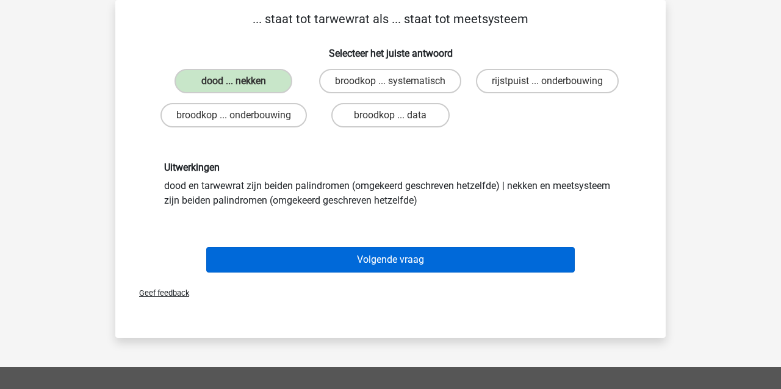
click at [374, 273] on button "Volgende vraag" at bounding box center [390, 260] width 369 height 26
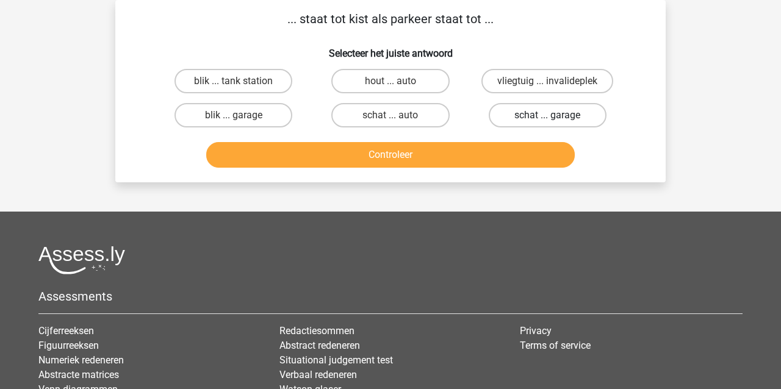
click at [518, 111] on label "schat ... garage" at bounding box center [548, 115] width 118 height 24
click at [548, 115] on input "schat ... garage" at bounding box center [552, 119] width 8 height 8
radio input "true"
drag, startPoint x: 502, startPoint y: 154, endPoint x: 490, endPoint y: 148, distance: 12.8
click at [494, 150] on button "Controleer" at bounding box center [390, 155] width 369 height 26
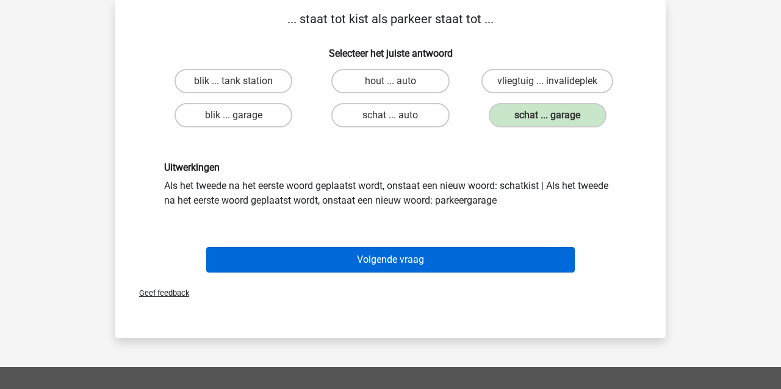
click at [403, 263] on button "Volgende vraag" at bounding box center [390, 260] width 369 height 26
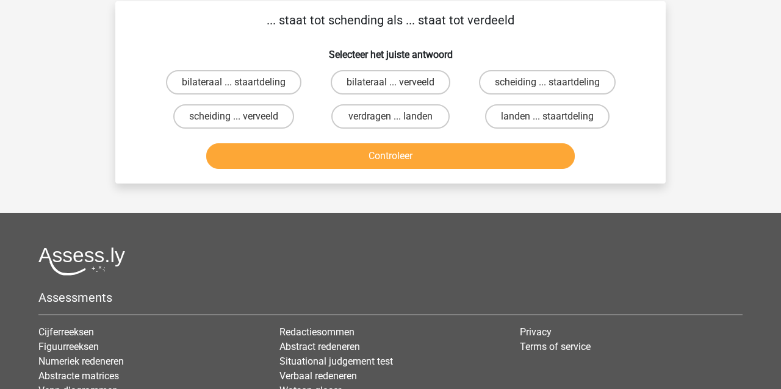
scroll to position [31, 0]
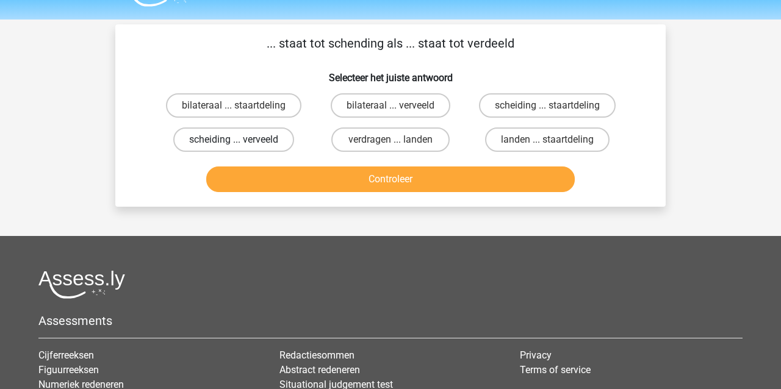
click at [219, 138] on label "scheiding ... verveeld" at bounding box center [233, 140] width 121 height 24
click at [234, 140] on input "scheiding ... verveeld" at bounding box center [238, 144] width 8 height 8
radio input "true"
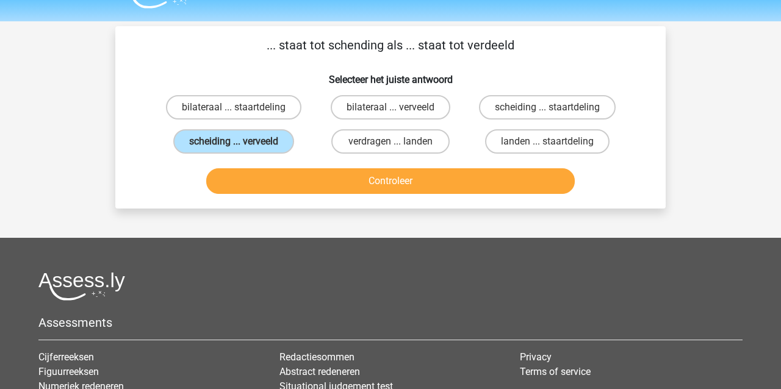
scroll to position [30, 1]
click at [338, 183] on button "Controleer" at bounding box center [390, 181] width 369 height 26
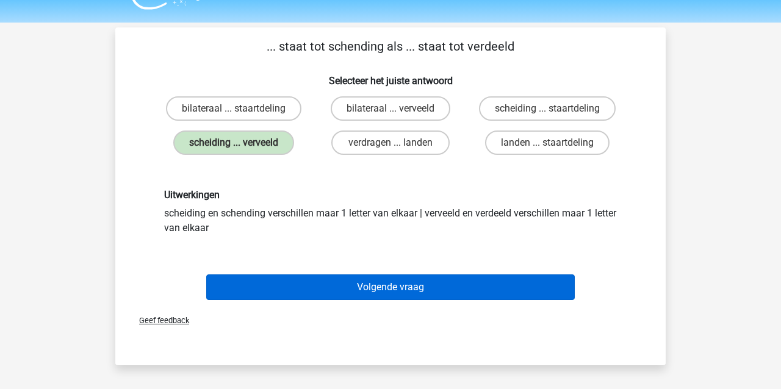
click at [308, 286] on button "Volgende vraag" at bounding box center [390, 288] width 369 height 26
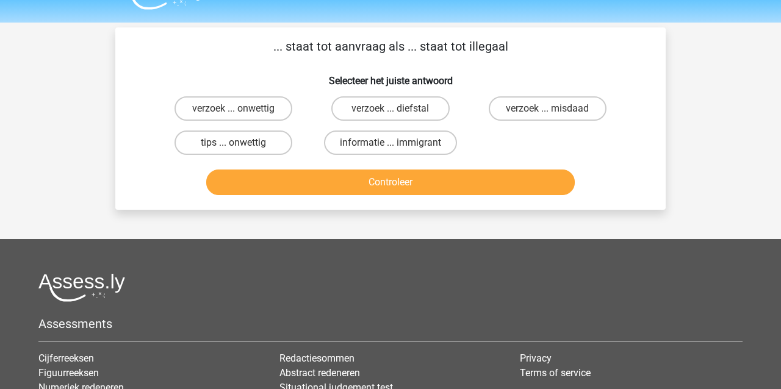
scroll to position [56, 0]
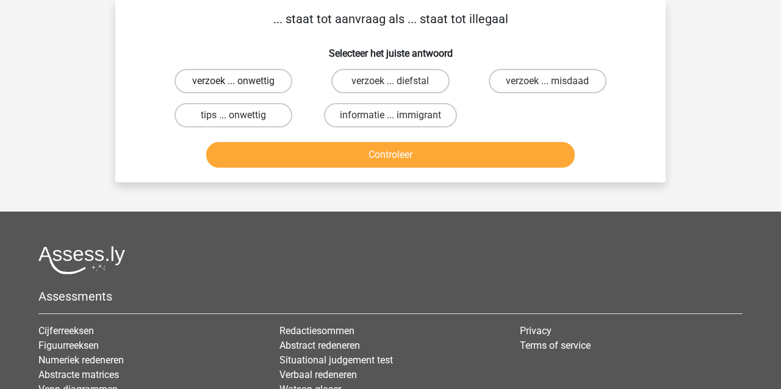
click at [188, 78] on label "verzoek ... onwettig" at bounding box center [234, 81] width 118 height 24
click at [234, 81] on input "verzoek ... onwettig" at bounding box center [238, 85] width 8 height 8
radio input "true"
click at [273, 156] on button "Controleer" at bounding box center [390, 155] width 369 height 26
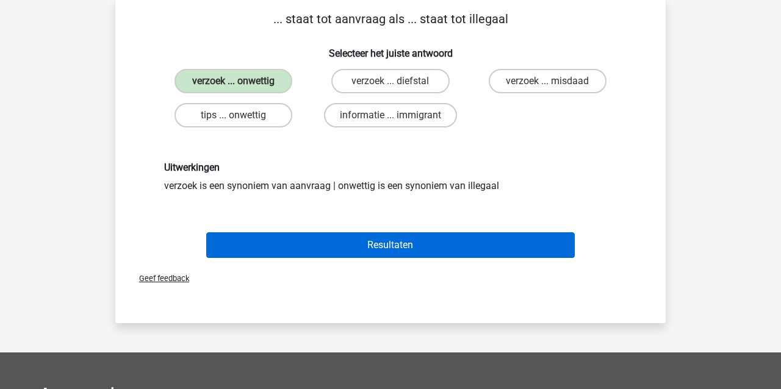
click at [325, 252] on button "Resultaten" at bounding box center [390, 246] width 369 height 26
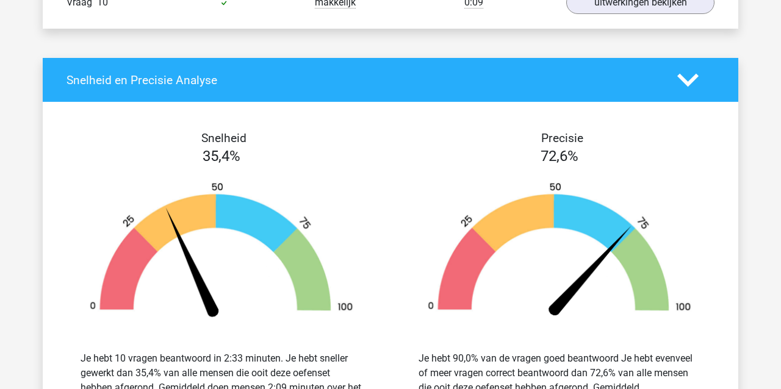
scroll to position [1126, 0]
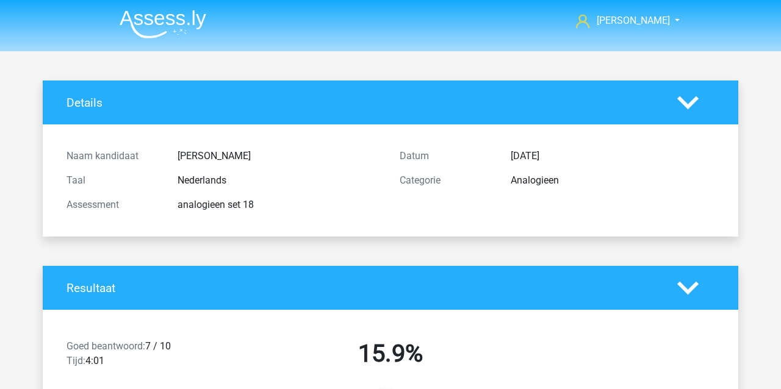
scroll to position [488, 0]
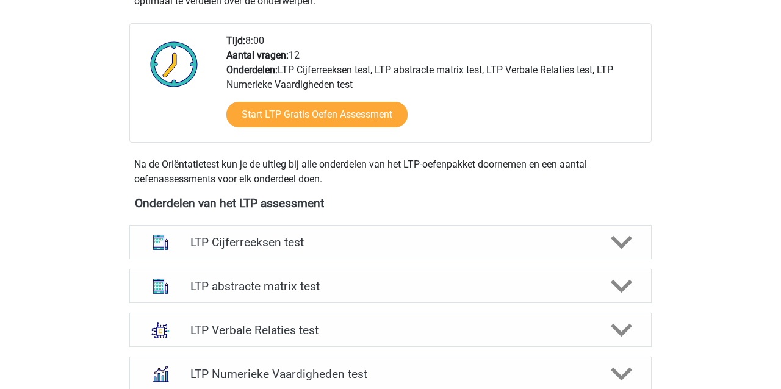
scroll to position [296, 0]
click at [252, 285] on h4 "LTP abstracte matrix test" at bounding box center [390, 286] width 400 height 14
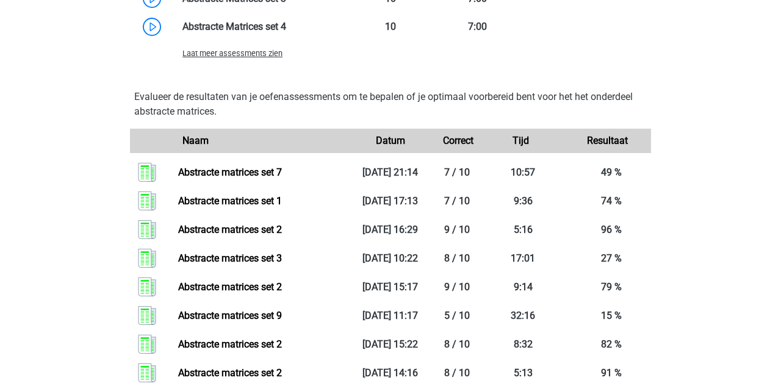
scroll to position [1124, 0]
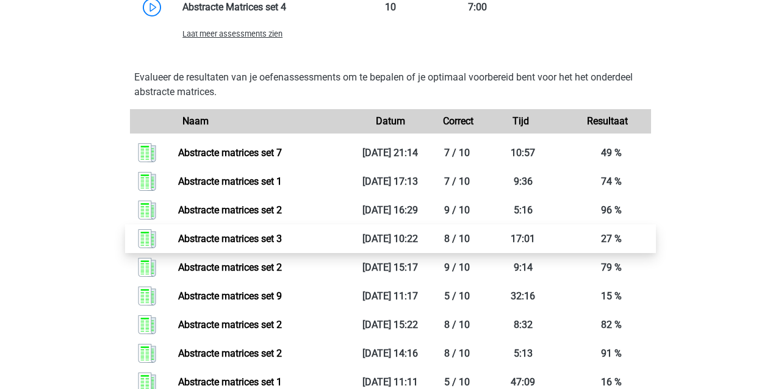
click at [259, 245] on link "Abstracte matrices set 3" at bounding box center [230, 239] width 104 height 12
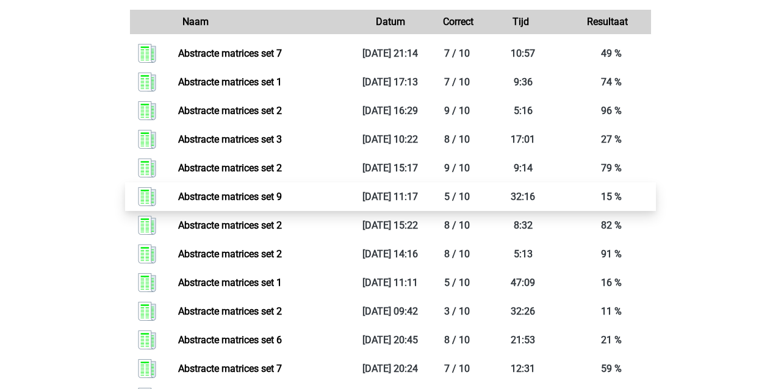
scroll to position [1225, 0]
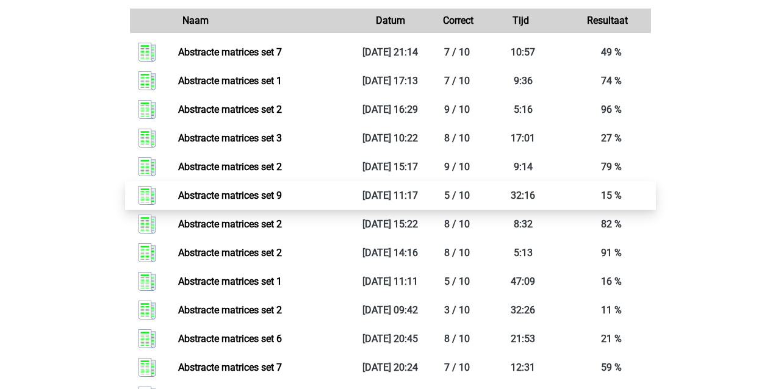
click at [228, 201] on link "Abstracte matrices set 9" at bounding box center [230, 196] width 104 height 12
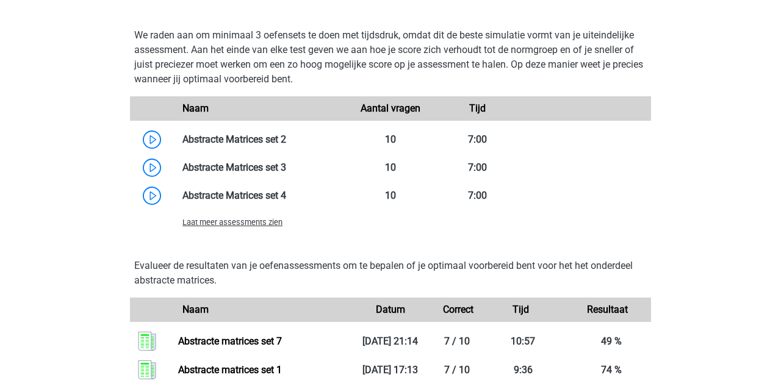
scroll to position [934, 0]
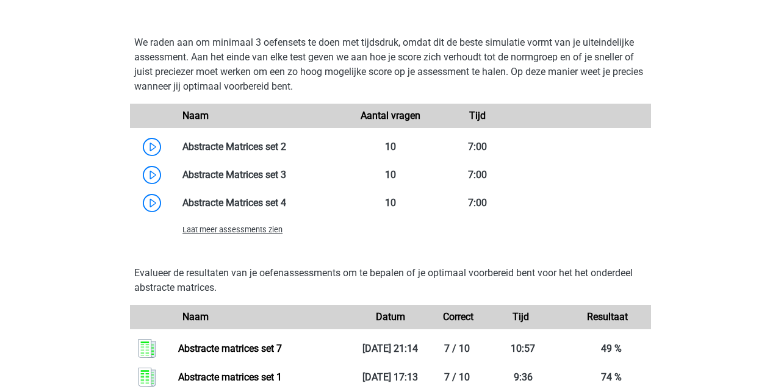
click at [247, 229] on span "Laat meer assessments zien" at bounding box center [233, 229] width 100 height 9
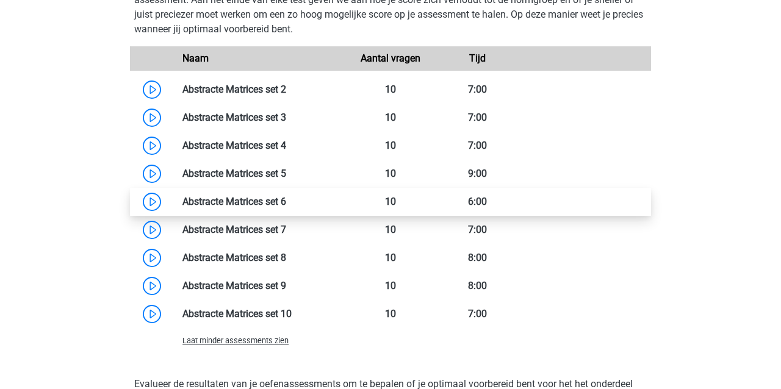
scroll to position [993, 0]
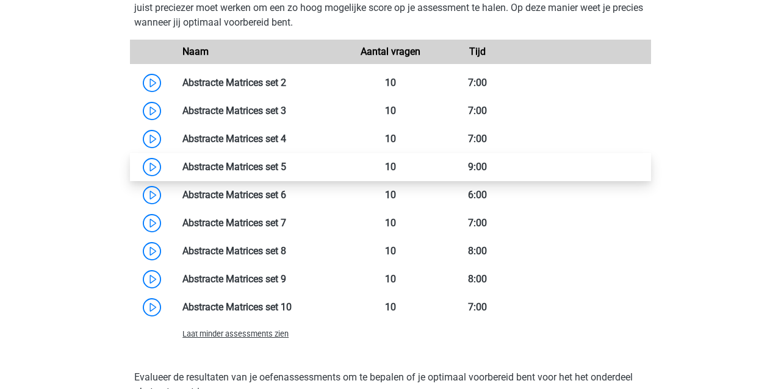
click at [286, 168] on link at bounding box center [286, 167] width 0 height 12
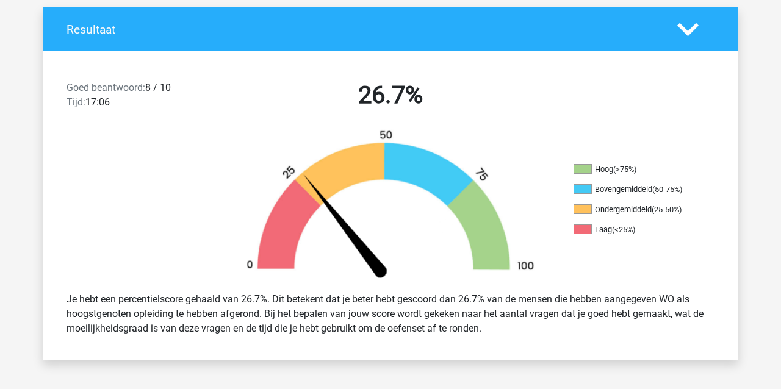
scroll to position [253, 0]
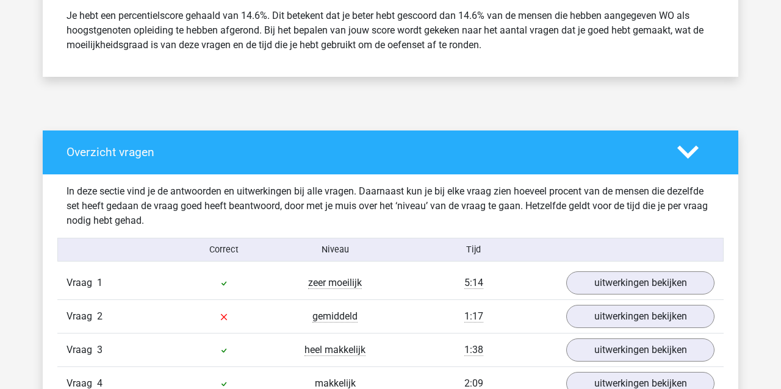
scroll to position [512, 0]
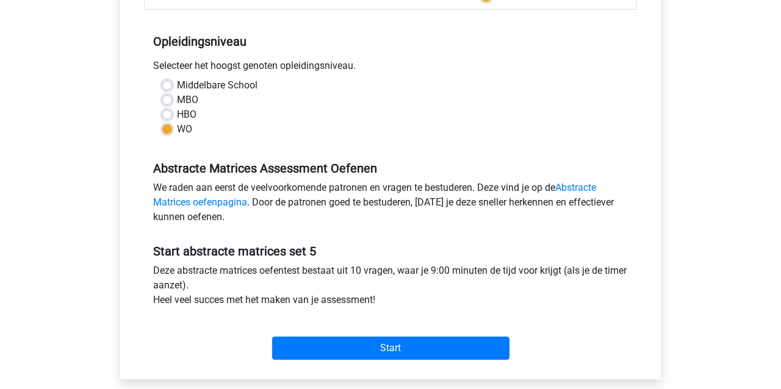
scroll to position [237, 0]
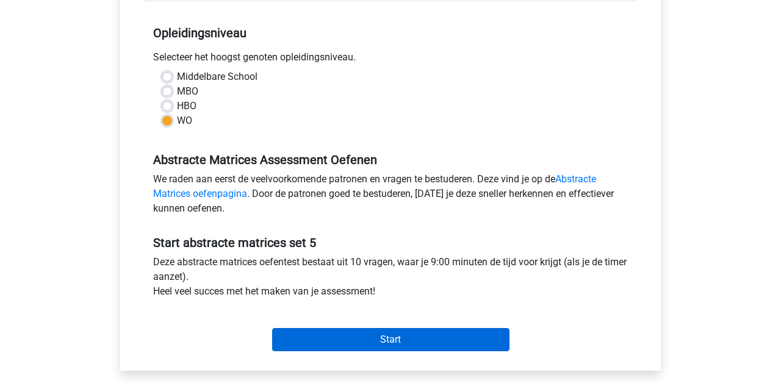
click at [342, 348] on input "Start" at bounding box center [390, 339] width 237 height 23
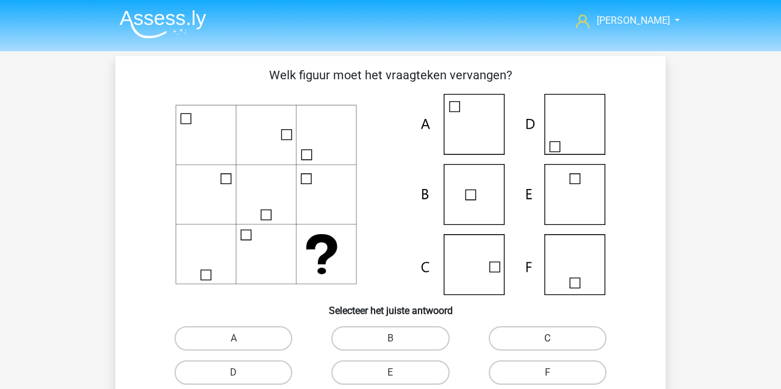
click at [541, 343] on label "C" at bounding box center [548, 339] width 118 height 24
click at [548, 343] on input "C" at bounding box center [552, 343] width 8 height 8
radio input "true"
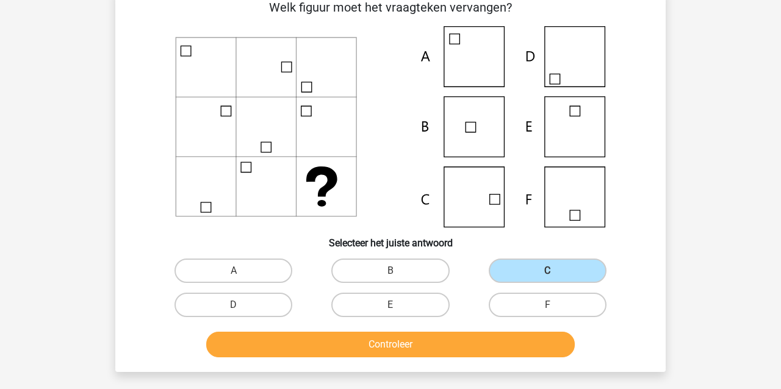
click at [499, 344] on button "Controleer" at bounding box center [390, 345] width 369 height 26
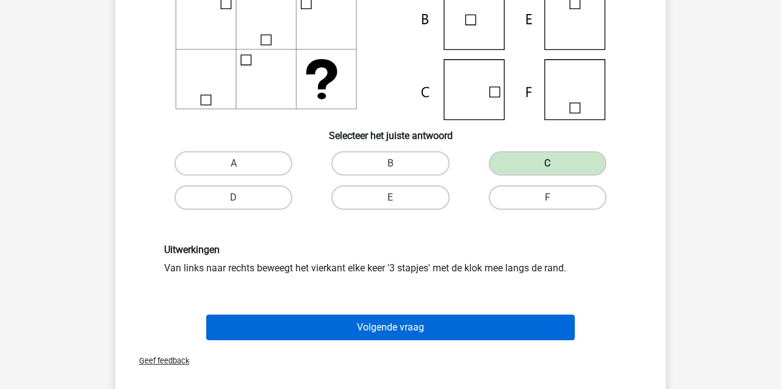
click at [400, 327] on button "Volgende vraag" at bounding box center [390, 328] width 369 height 26
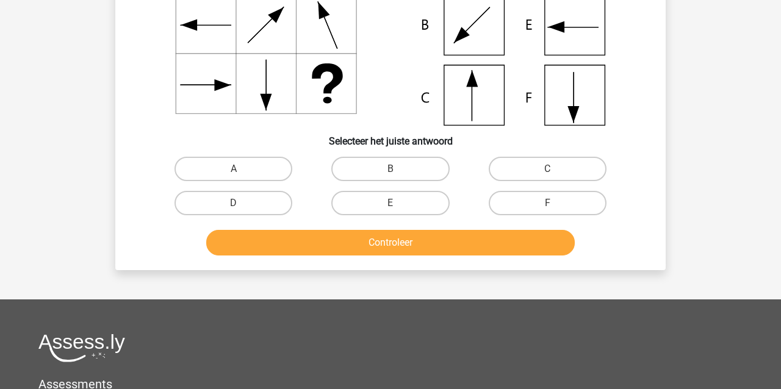
scroll to position [56, 0]
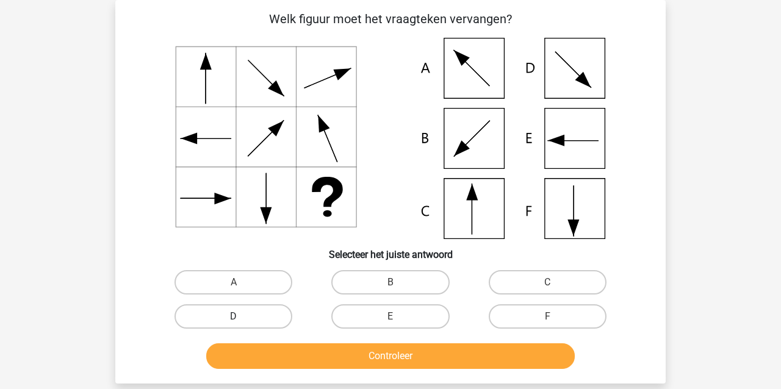
drag, startPoint x: 250, startPoint y: 316, endPoint x: 267, endPoint y: 325, distance: 19.4
click at [250, 317] on label "D" at bounding box center [234, 317] width 118 height 24
click at [242, 317] on input "D" at bounding box center [238, 321] width 8 height 8
radio input "true"
click at [309, 359] on button "Controleer" at bounding box center [390, 357] width 369 height 26
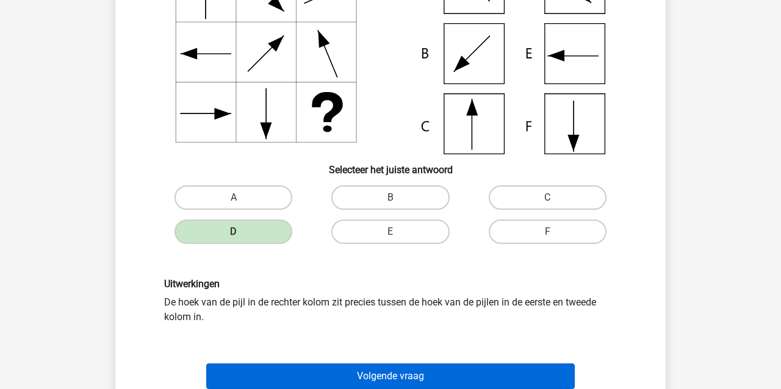
click at [313, 375] on button "Volgende vraag" at bounding box center [390, 377] width 369 height 26
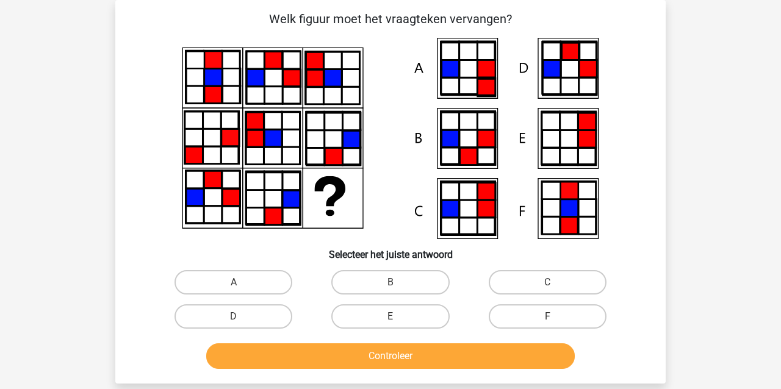
drag, startPoint x: 193, startPoint y: 281, endPoint x: 219, endPoint y: 337, distance: 61.2
click at [194, 282] on label "A" at bounding box center [234, 282] width 118 height 24
click at [234, 283] on input "A" at bounding box center [238, 287] width 8 height 8
radio input "true"
click at [264, 360] on button "Controleer" at bounding box center [390, 357] width 369 height 26
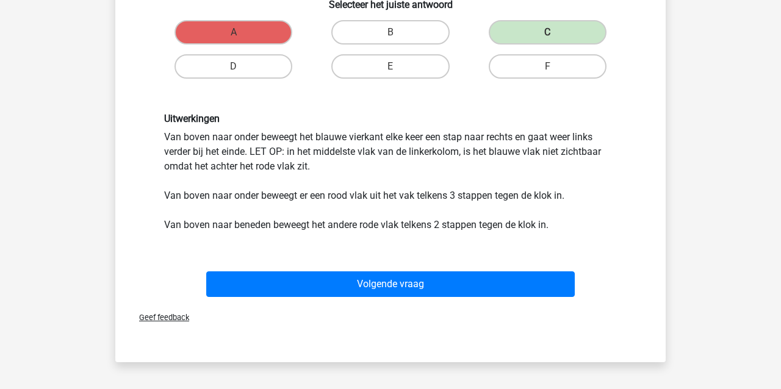
scroll to position [318, 0]
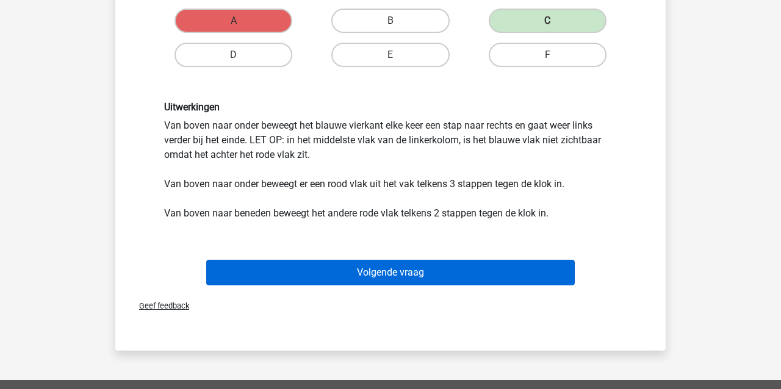
click at [270, 278] on button "Volgende vraag" at bounding box center [390, 273] width 369 height 26
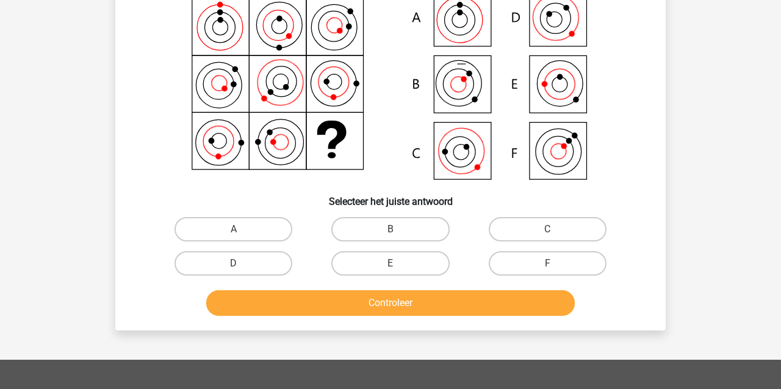
scroll to position [56, 0]
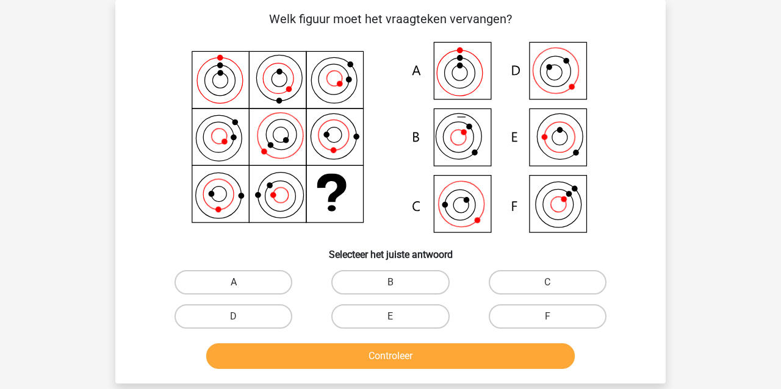
click at [226, 278] on label "A" at bounding box center [234, 282] width 118 height 24
click at [234, 283] on input "A" at bounding box center [238, 287] width 8 height 8
radio input "true"
click at [250, 358] on button "Controleer" at bounding box center [390, 357] width 369 height 26
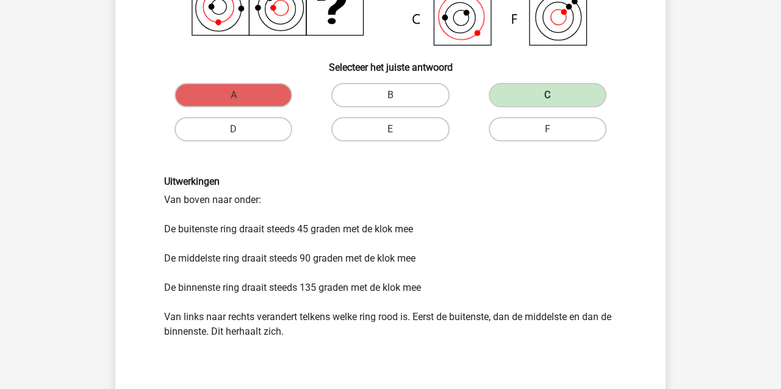
scroll to position [268, 1]
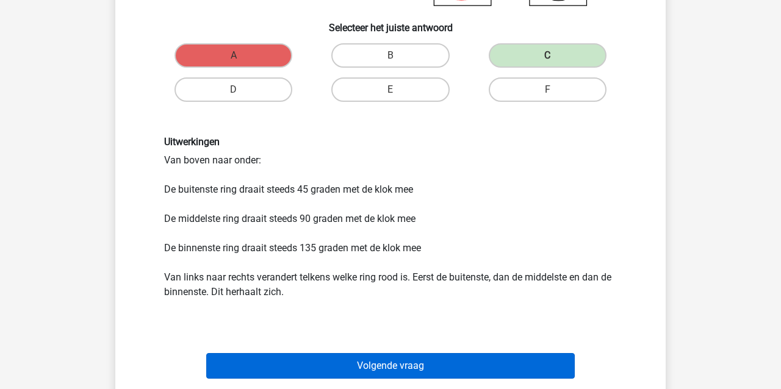
click at [261, 357] on button "Volgende vraag" at bounding box center [390, 366] width 369 height 26
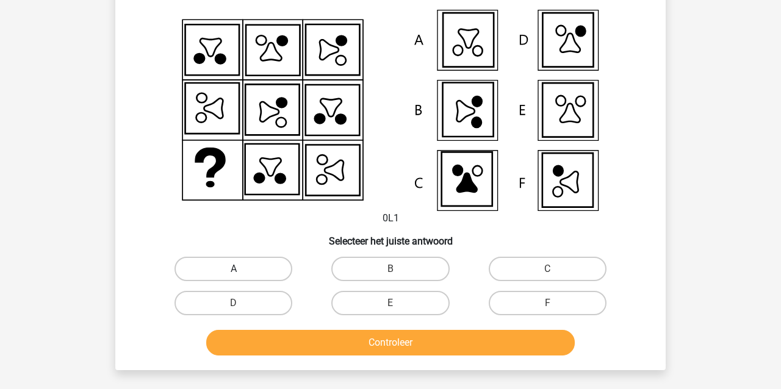
scroll to position [56, 0]
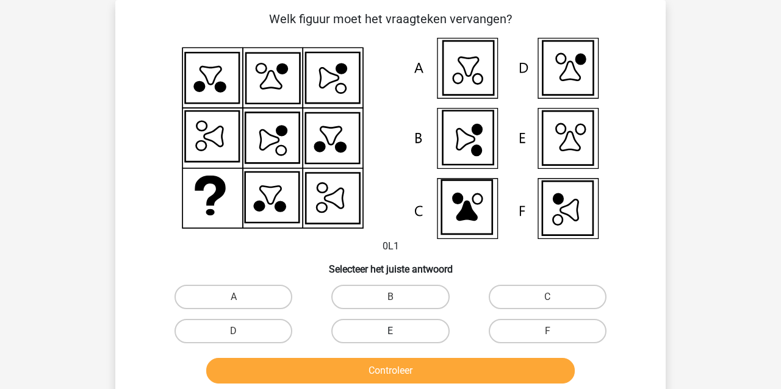
click at [357, 331] on label "E" at bounding box center [390, 331] width 118 height 24
click at [391, 331] on input "E" at bounding box center [395, 335] width 8 height 8
radio input "true"
click at [343, 377] on button "Controleer" at bounding box center [390, 371] width 369 height 26
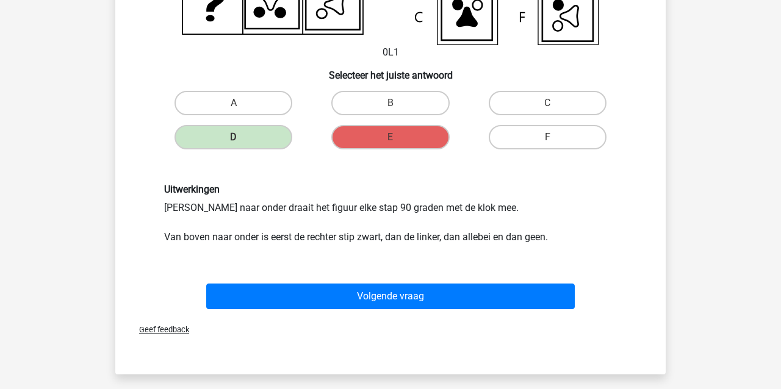
scroll to position [254, 0]
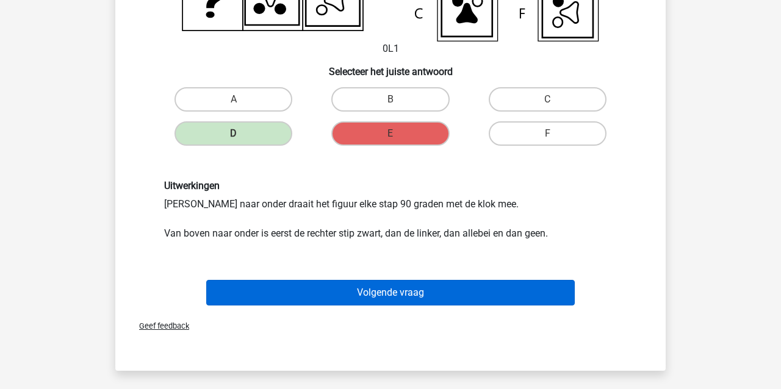
click at [296, 302] on button "Volgende vraag" at bounding box center [390, 293] width 369 height 26
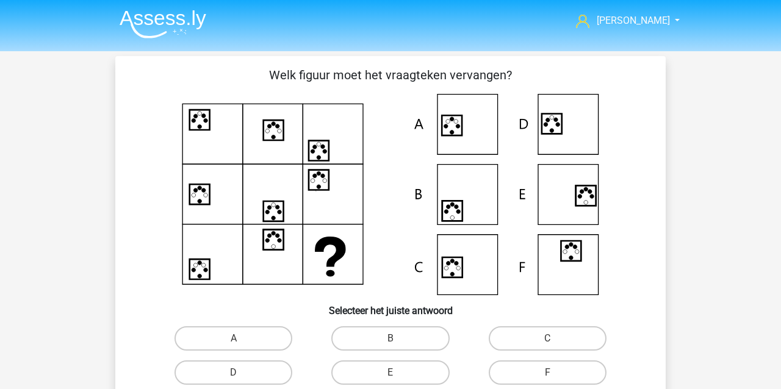
scroll to position [0, 0]
click at [244, 335] on label "A" at bounding box center [234, 339] width 118 height 24
click at [242, 339] on input "A" at bounding box center [238, 343] width 8 height 8
radio input "true"
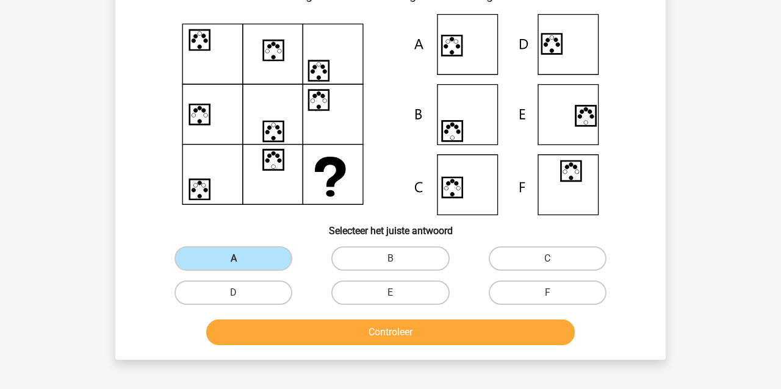
click at [264, 335] on button "Controleer" at bounding box center [390, 333] width 369 height 26
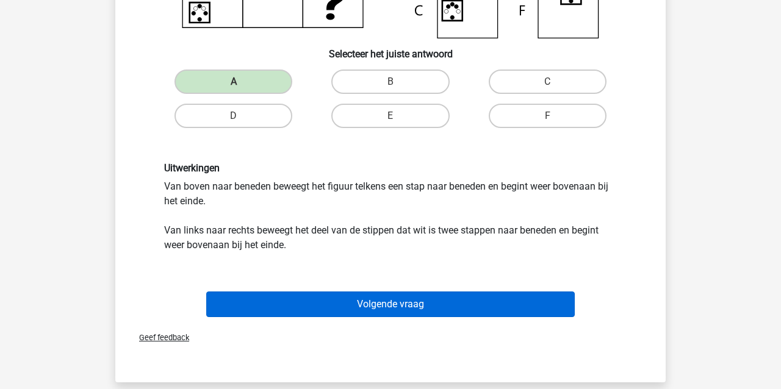
scroll to position [256, 1]
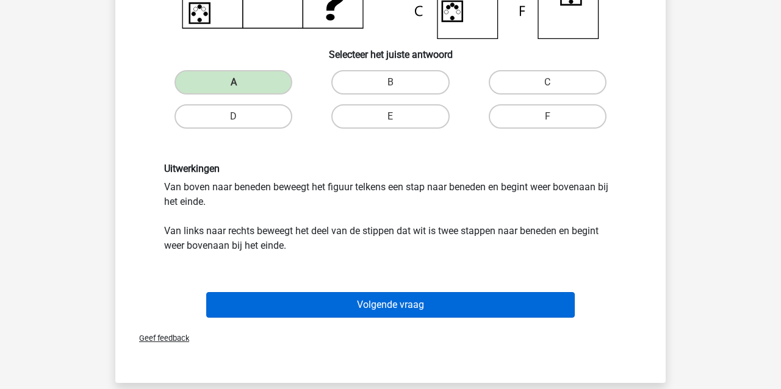
click at [262, 305] on button "Volgende vraag" at bounding box center [390, 305] width 369 height 26
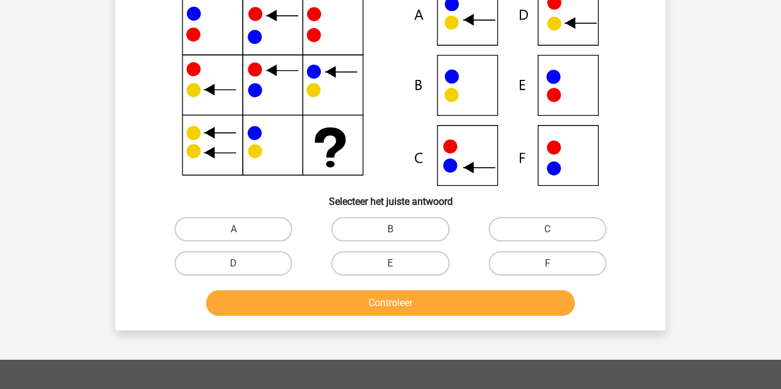
scroll to position [56, 0]
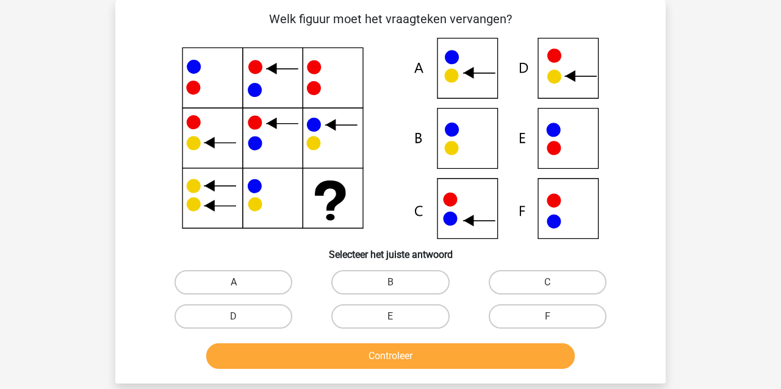
click at [238, 278] on label "A" at bounding box center [234, 282] width 118 height 24
click at [238, 283] on input "A" at bounding box center [238, 287] width 8 height 8
radio input "true"
click at [290, 357] on button "Controleer" at bounding box center [390, 357] width 369 height 26
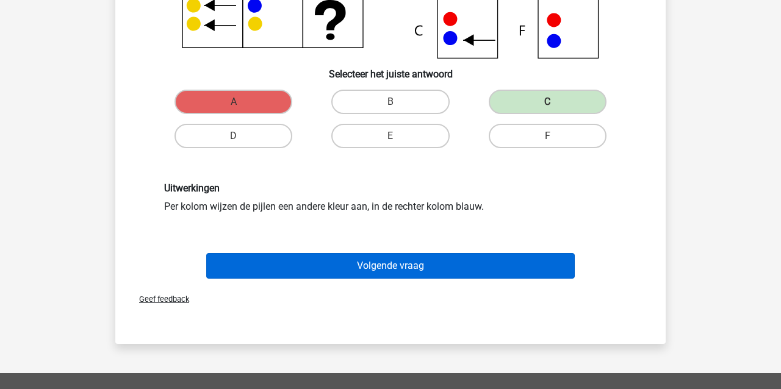
click at [284, 259] on button "Volgende vraag" at bounding box center [390, 266] width 369 height 26
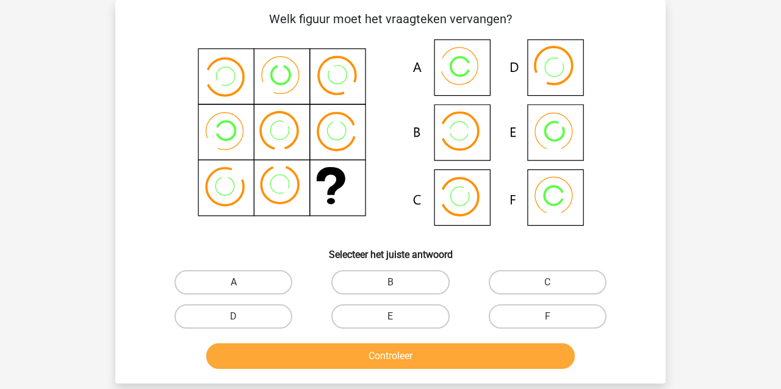
click at [250, 283] on label "A" at bounding box center [234, 282] width 118 height 24
click at [242, 283] on input "A" at bounding box center [238, 287] width 8 height 8
radio input "true"
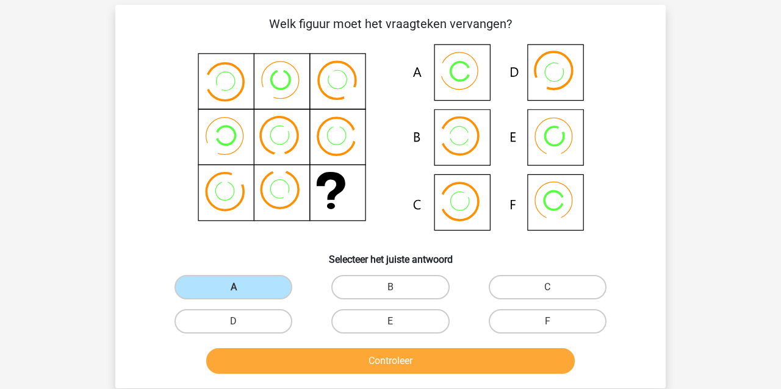
click at [293, 356] on button "Controleer" at bounding box center [390, 362] width 369 height 26
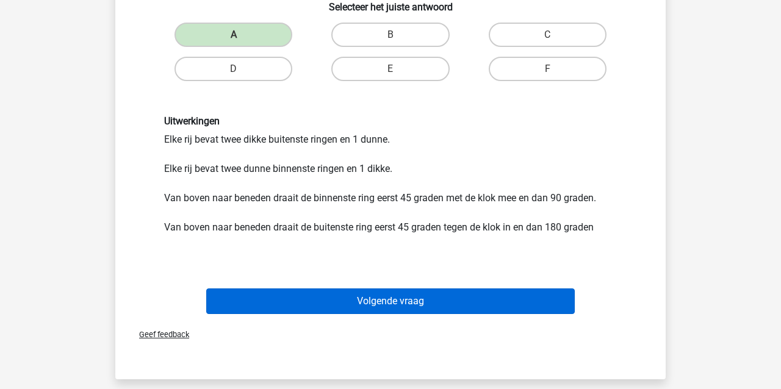
click at [308, 306] on button "Volgende vraag" at bounding box center [390, 302] width 369 height 26
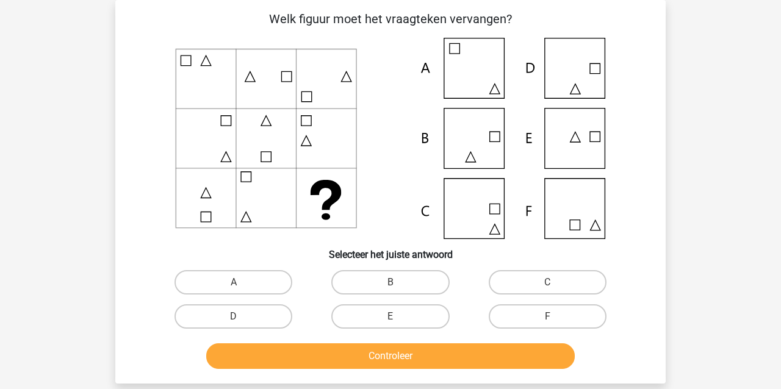
drag, startPoint x: 533, startPoint y: 284, endPoint x: 518, endPoint y: 297, distance: 20.4
click at [533, 284] on label "C" at bounding box center [548, 282] width 118 height 24
click at [548, 284] on input "C" at bounding box center [552, 287] width 8 height 8
radio input "true"
click at [431, 360] on button "Controleer" at bounding box center [390, 357] width 369 height 26
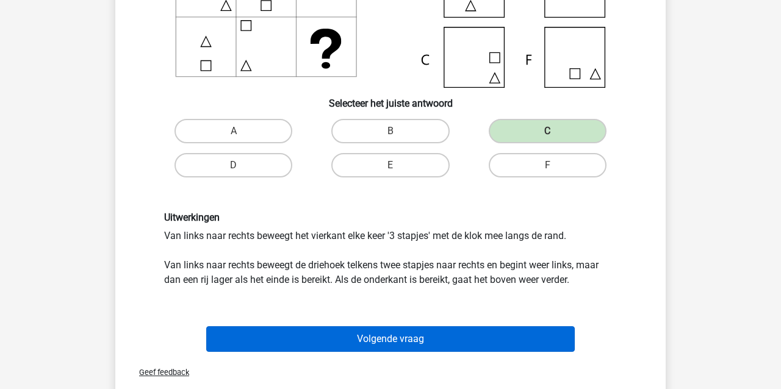
click at [392, 338] on button "Volgende vraag" at bounding box center [390, 340] width 369 height 26
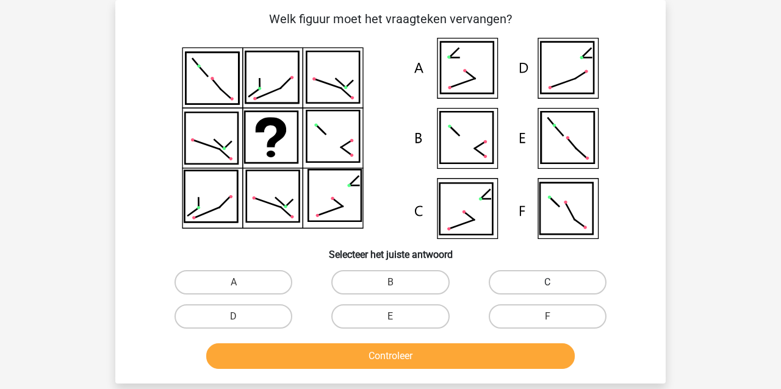
click at [499, 285] on label "C" at bounding box center [548, 282] width 118 height 24
click at [548, 285] on input "C" at bounding box center [552, 287] width 8 height 8
radio input "true"
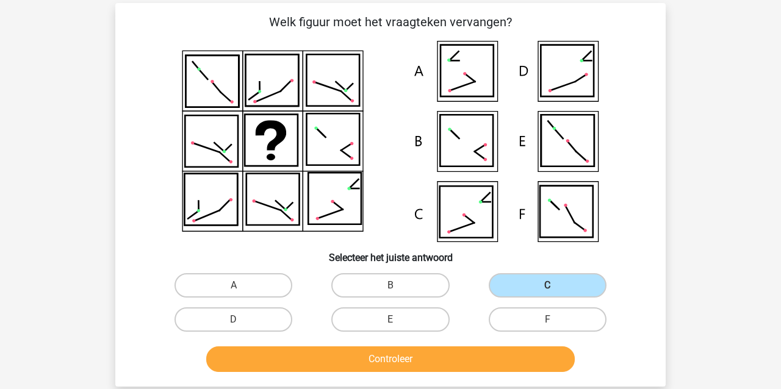
scroll to position [55, 0]
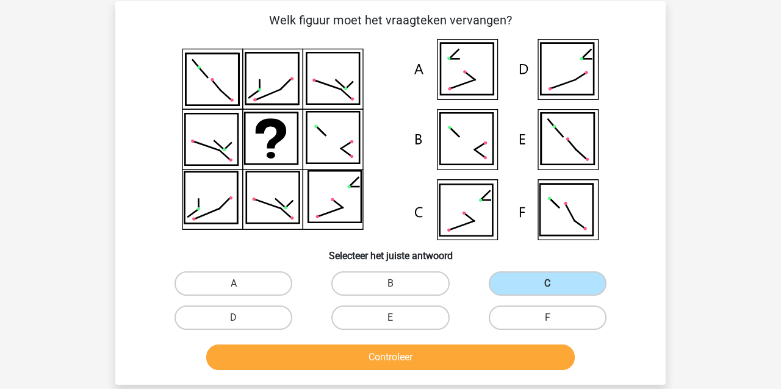
click at [430, 358] on button "Controleer" at bounding box center [390, 358] width 369 height 26
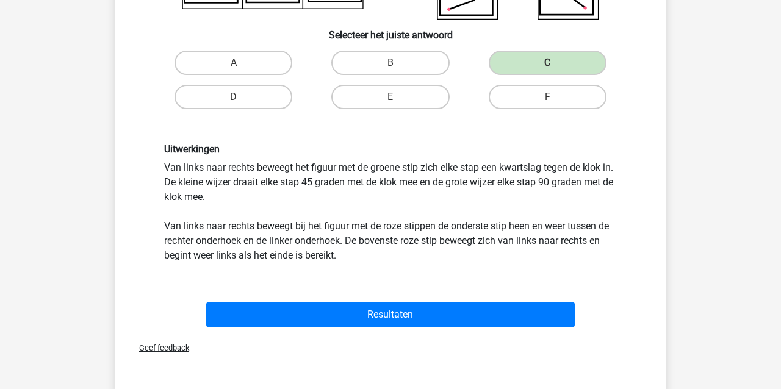
scroll to position [301, 0]
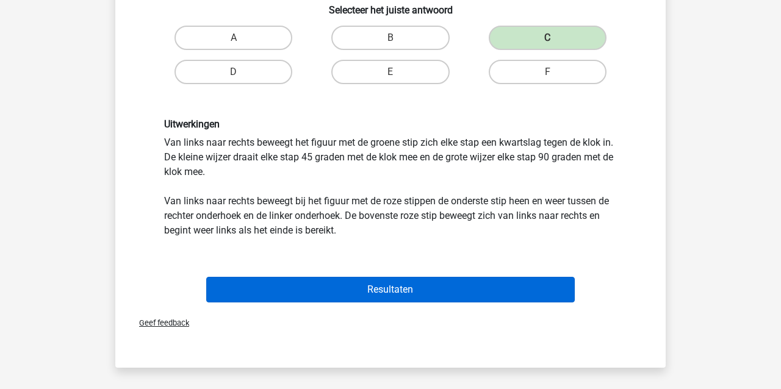
click at [331, 296] on button "Resultaten" at bounding box center [390, 290] width 369 height 26
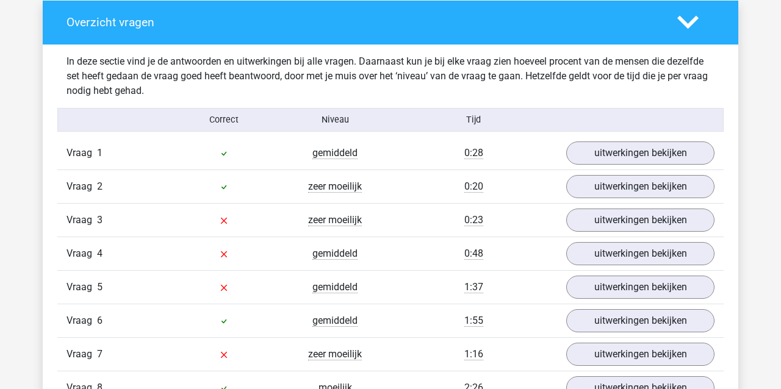
scroll to position [675, 0]
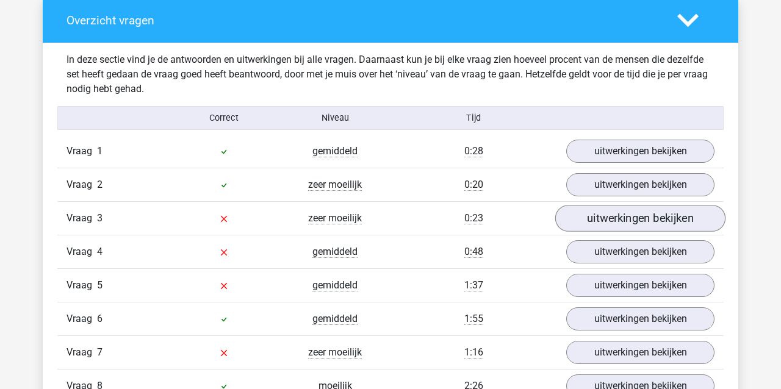
click at [580, 220] on link "uitwerkingen bekijken" at bounding box center [640, 218] width 170 height 27
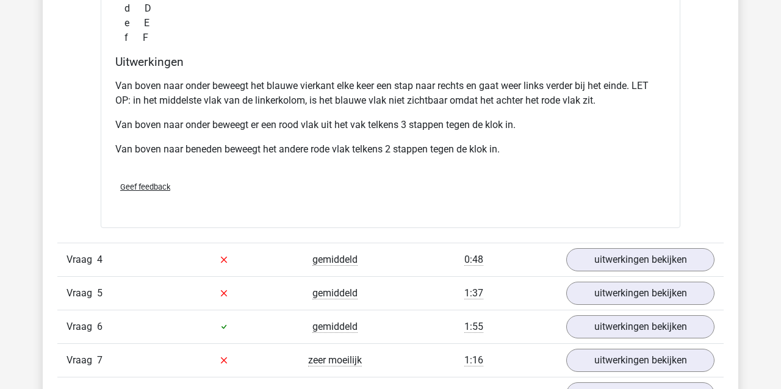
scroll to position [1209, 0]
click at [597, 289] on link "uitwerkingen bekijken" at bounding box center [640, 292] width 170 height 27
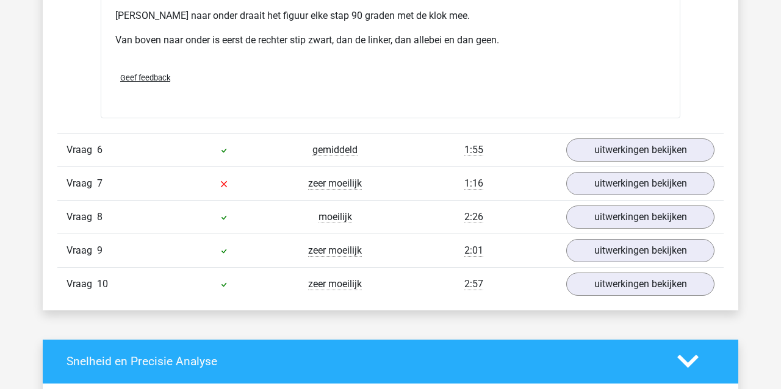
scroll to position [1903, 0]
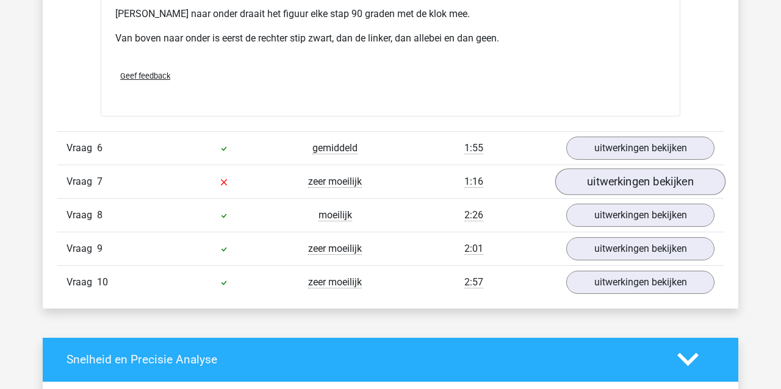
click at [598, 180] on link "uitwerkingen bekijken" at bounding box center [640, 181] width 170 height 27
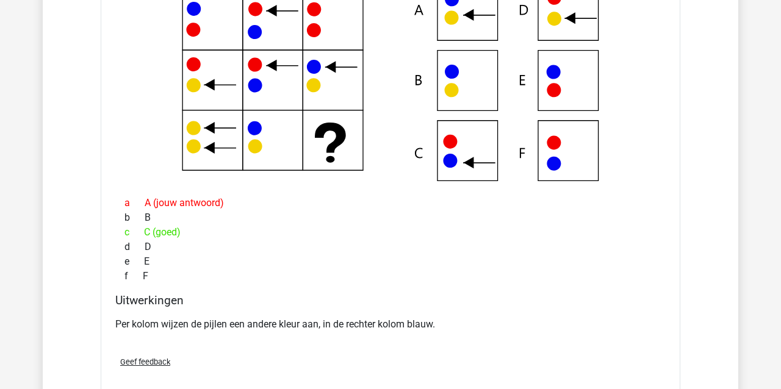
scroll to position [2152, 0]
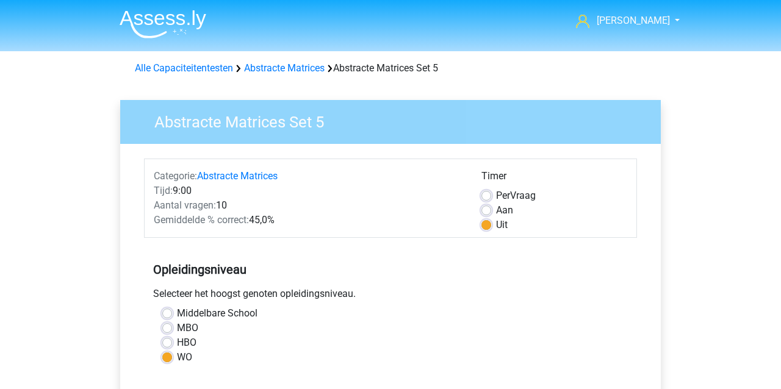
scroll to position [237, 0]
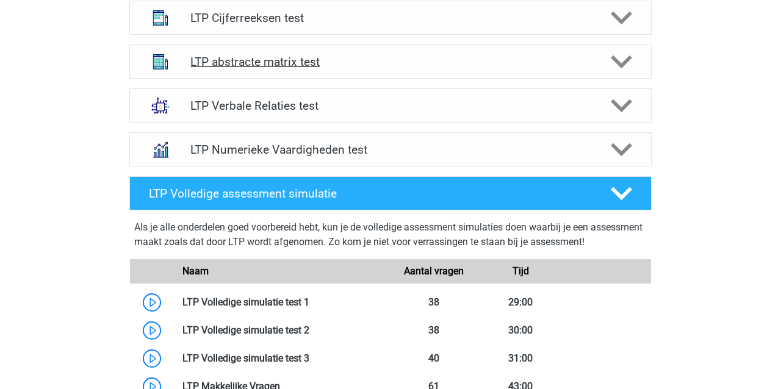
scroll to position [519, 0]
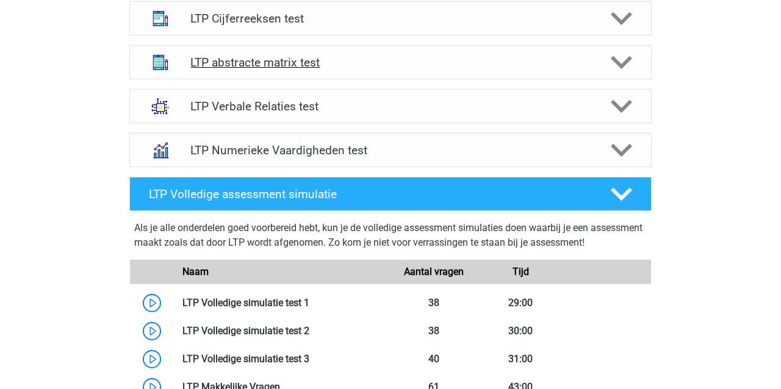
click at [231, 60] on h4 "LTP abstracte matrix test" at bounding box center [390, 63] width 400 height 14
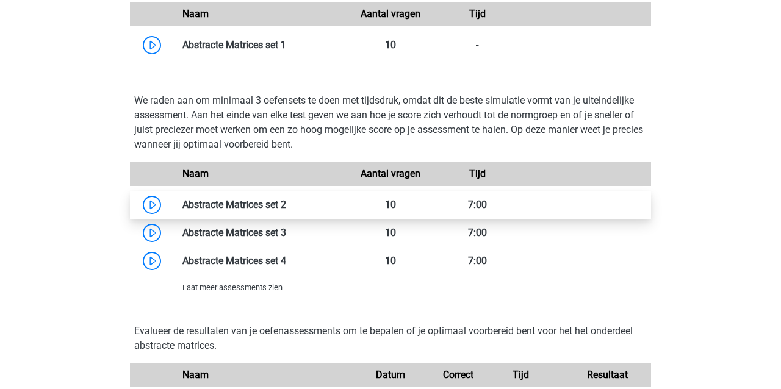
scroll to position [885, 0]
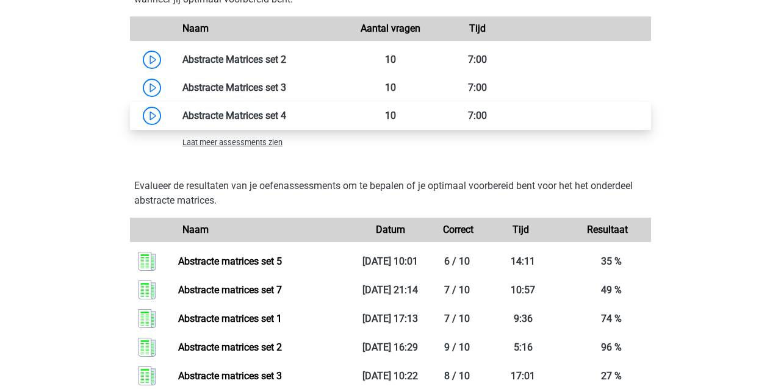
click at [286, 117] on link at bounding box center [286, 116] width 0 height 12
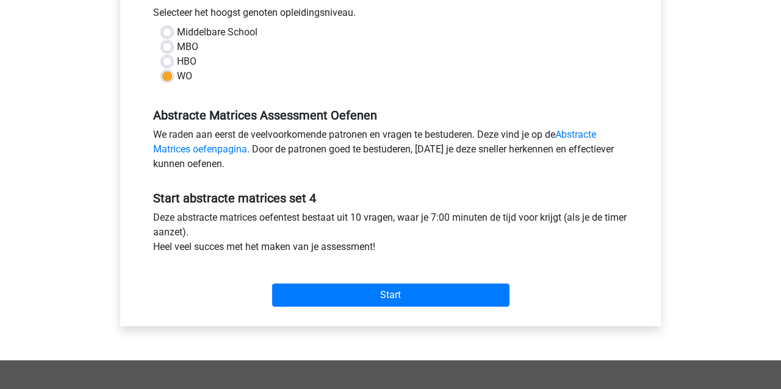
scroll to position [286, 0]
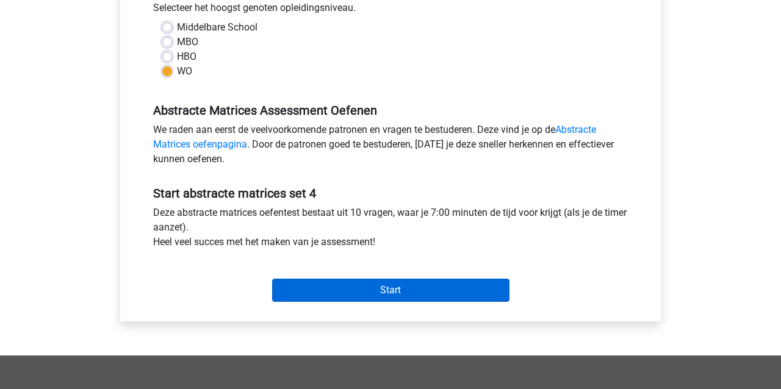
click at [372, 284] on input "Start" at bounding box center [390, 290] width 237 height 23
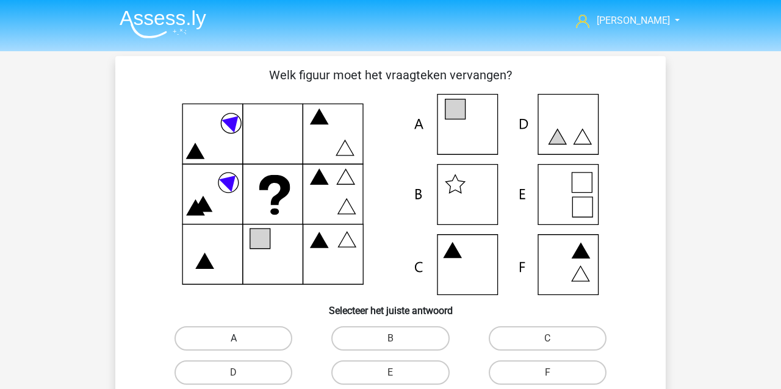
click at [219, 342] on label "A" at bounding box center [234, 339] width 118 height 24
click at [234, 342] on input "A" at bounding box center [238, 343] width 8 height 8
radio input "true"
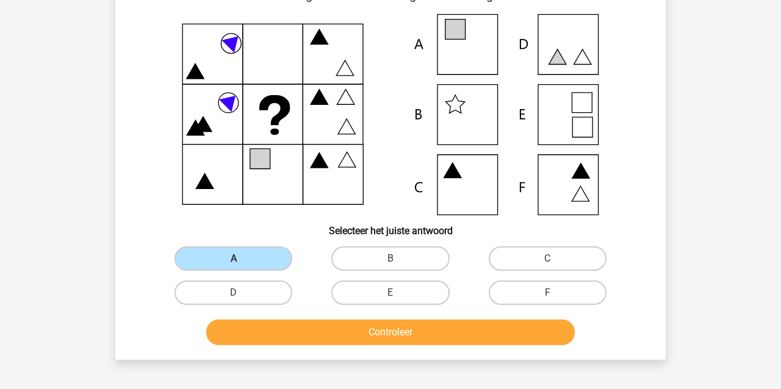
scroll to position [90, 0]
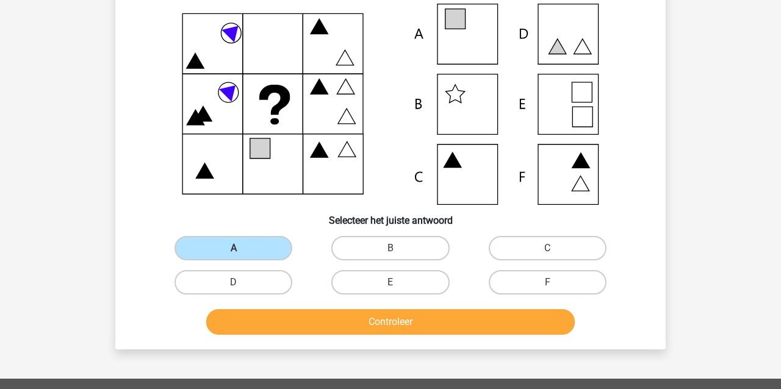
click at [269, 328] on button "Controleer" at bounding box center [390, 322] width 369 height 26
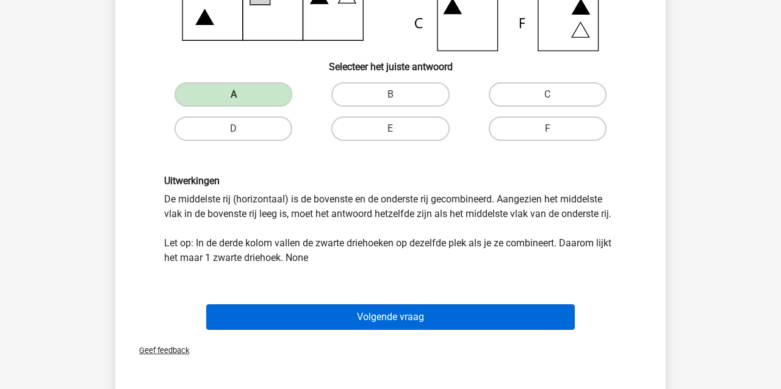
scroll to position [247, 0]
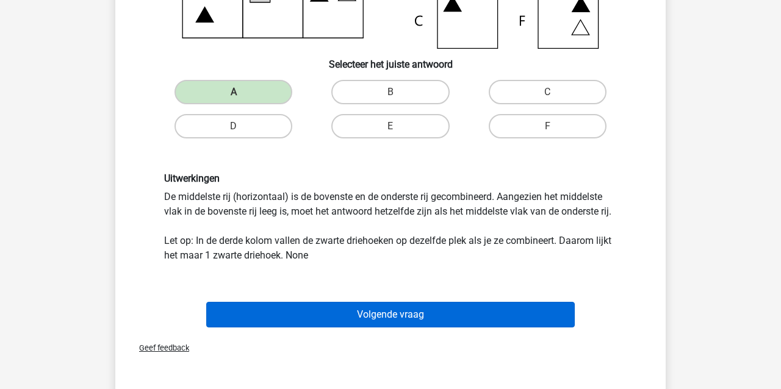
click at [274, 315] on button "Volgende vraag" at bounding box center [390, 315] width 369 height 26
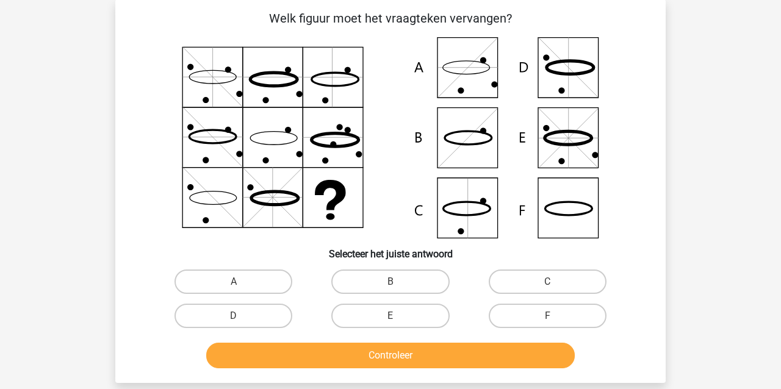
scroll to position [56, 0]
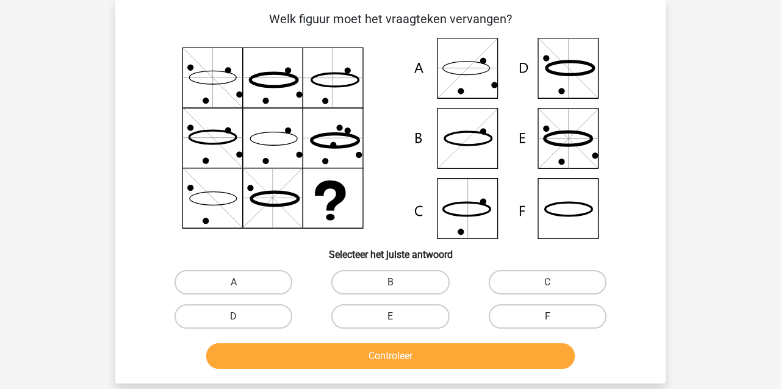
click at [523, 313] on label "F" at bounding box center [548, 317] width 118 height 24
click at [548, 317] on input "F" at bounding box center [552, 321] width 8 height 8
radio input "true"
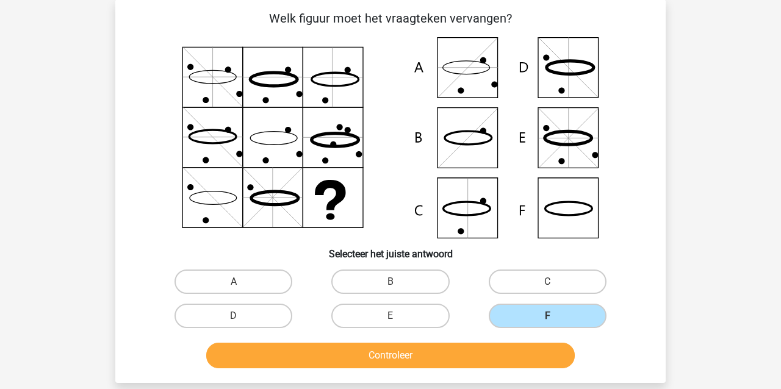
click at [488, 353] on button "Controleer" at bounding box center [390, 356] width 369 height 26
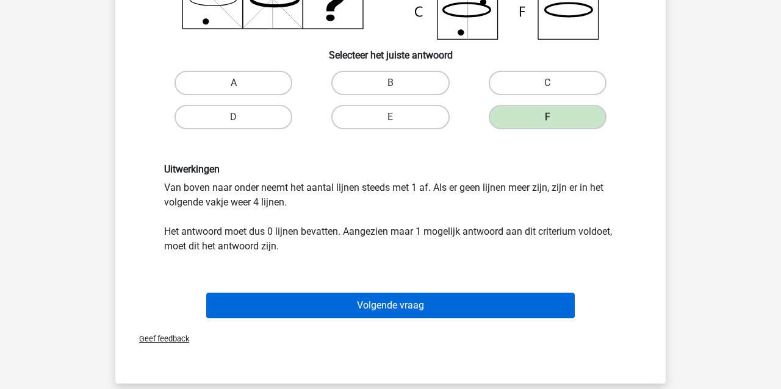
click at [351, 308] on button "Volgende vraag" at bounding box center [390, 306] width 369 height 26
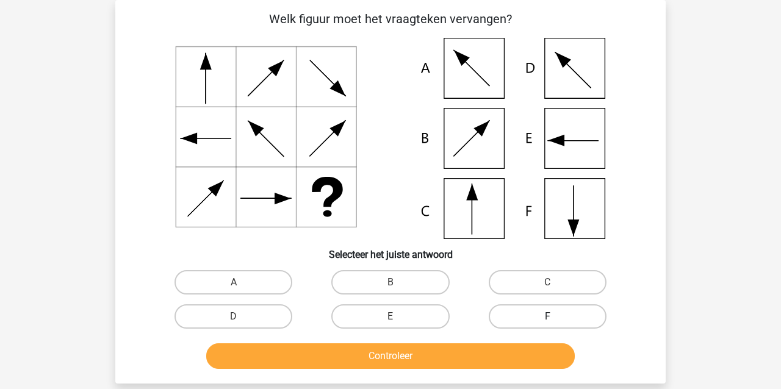
click at [557, 322] on label "F" at bounding box center [548, 317] width 118 height 24
click at [555, 322] on input "F" at bounding box center [552, 321] width 8 height 8
radio input "true"
click at [493, 362] on button "Controleer" at bounding box center [390, 357] width 369 height 26
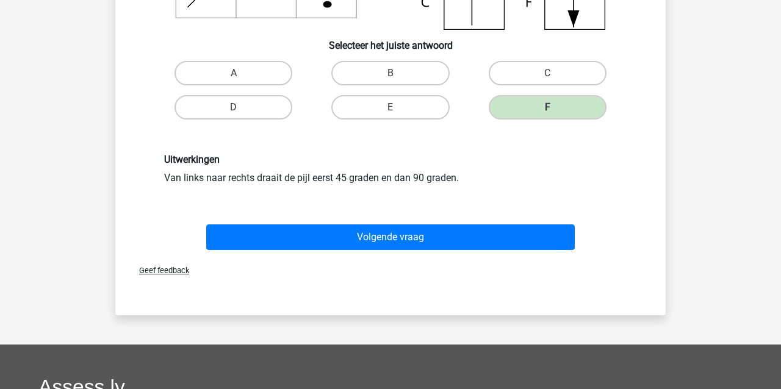
scroll to position [280, 0]
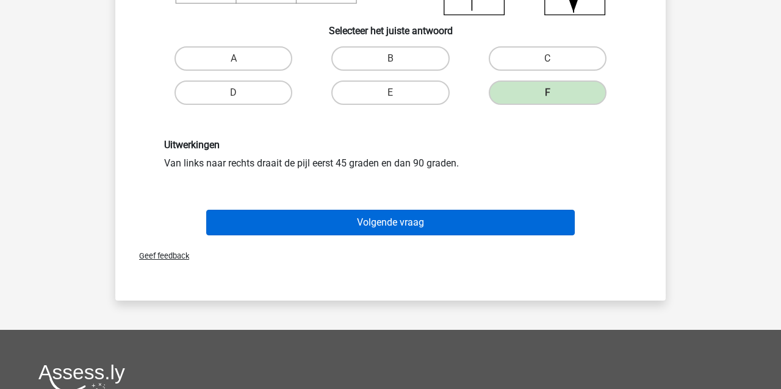
click at [297, 230] on button "Volgende vraag" at bounding box center [390, 223] width 369 height 26
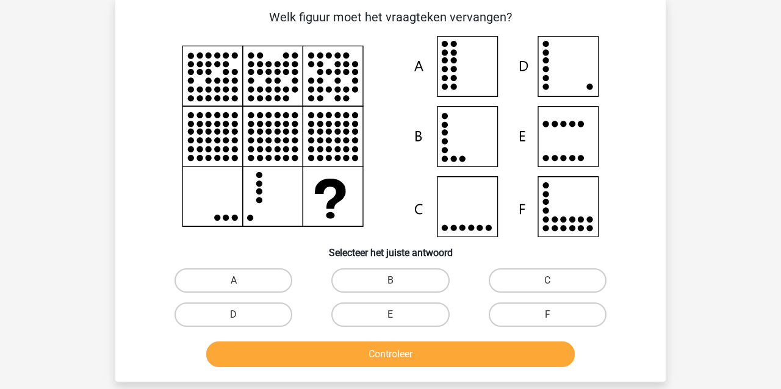
scroll to position [56, 0]
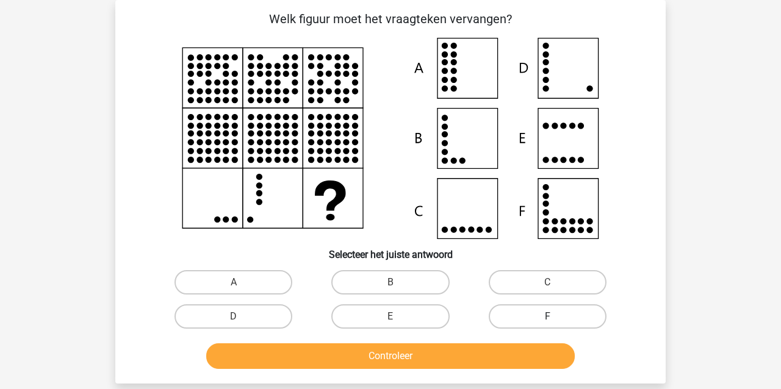
click at [532, 316] on label "F" at bounding box center [548, 317] width 118 height 24
click at [548, 317] on input "F" at bounding box center [552, 321] width 8 height 8
radio input "true"
click at [496, 358] on button "Controleer" at bounding box center [390, 357] width 369 height 26
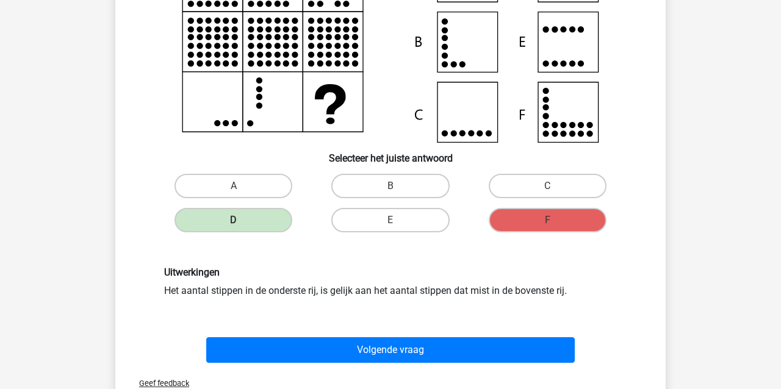
scroll to position [162, 0]
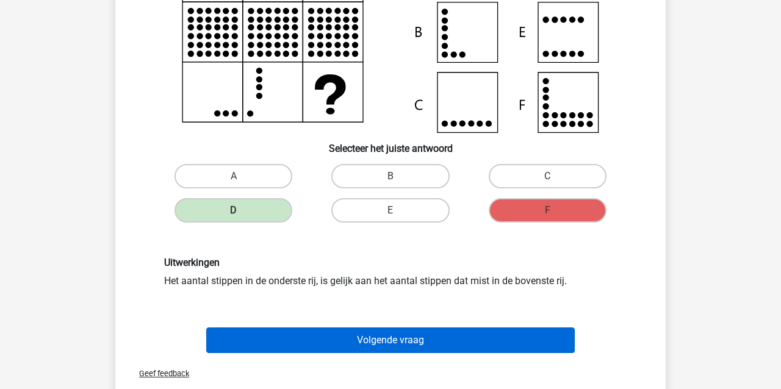
click at [438, 344] on button "Volgende vraag" at bounding box center [390, 341] width 369 height 26
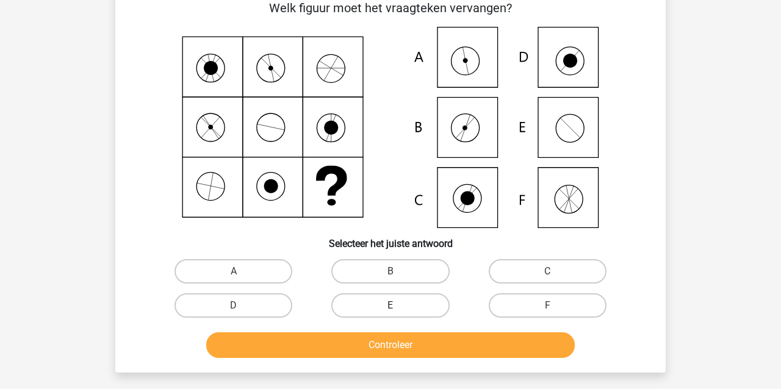
scroll to position [56, 0]
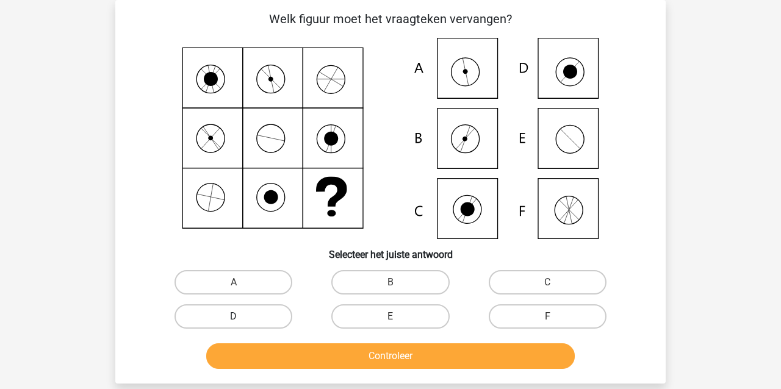
drag, startPoint x: 255, startPoint y: 284, endPoint x: 266, endPoint y: 311, distance: 28.7
click at [255, 285] on label "A" at bounding box center [234, 282] width 118 height 24
click at [242, 285] on input "A" at bounding box center [238, 287] width 8 height 8
radio input "true"
click at [292, 361] on button "Controleer" at bounding box center [390, 357] width 369 height 26
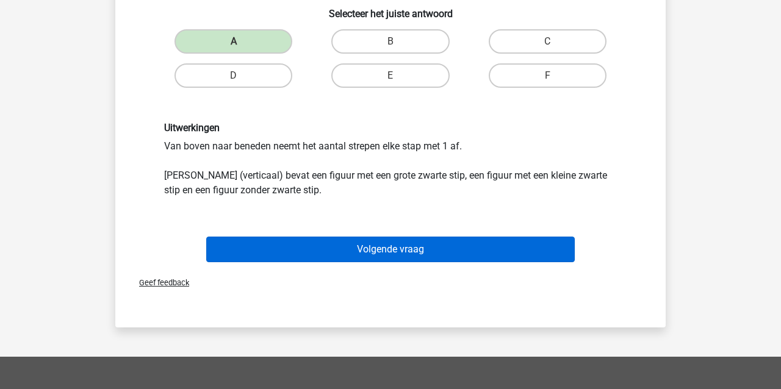
click at [276, 254] on button "Volgende vraag" at bounding box center [390, 250] width 369 height 26
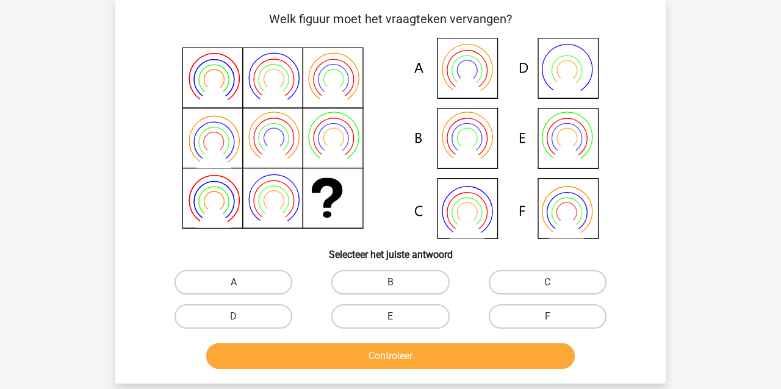
drag, startPoint x: 384, startPoint y: 280, endPoint x: 395, endPoint y: 303, distance: 25.7
click at [386, 280] on label "B" at bounding box center [390, 282] width 118 height 24
click at [391, 283] on input "B" at bounding box center [395, 287] width 8 height 8
radio input "true"
click at [406, 360] on button "Controleer" at bounding box center [390, 357] width 369 height 26
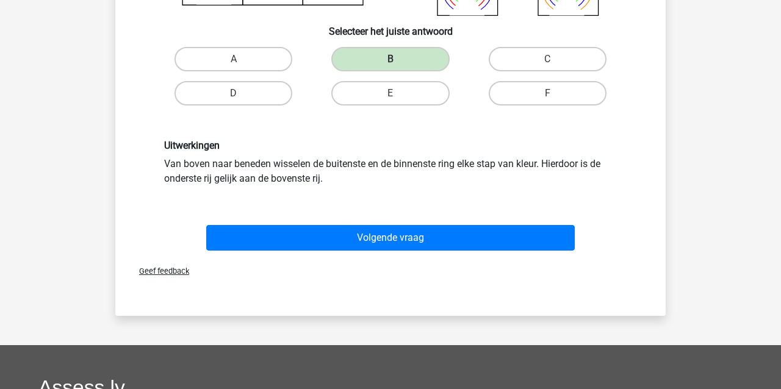
scroll to position [292, 0]
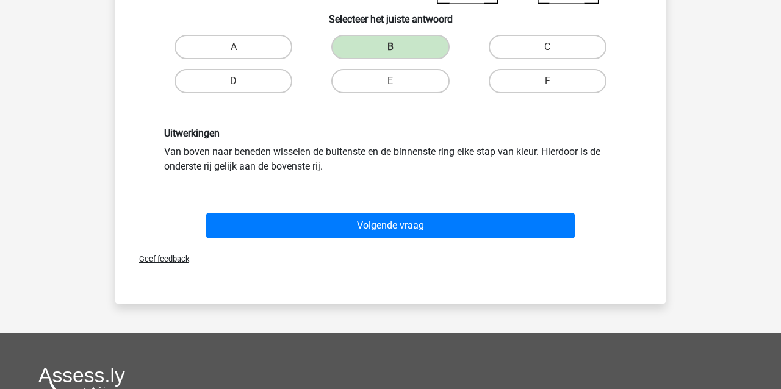
click at [298, 226] on button "Volgende vraag" at bounding box center [390, 226] width 369 height 26
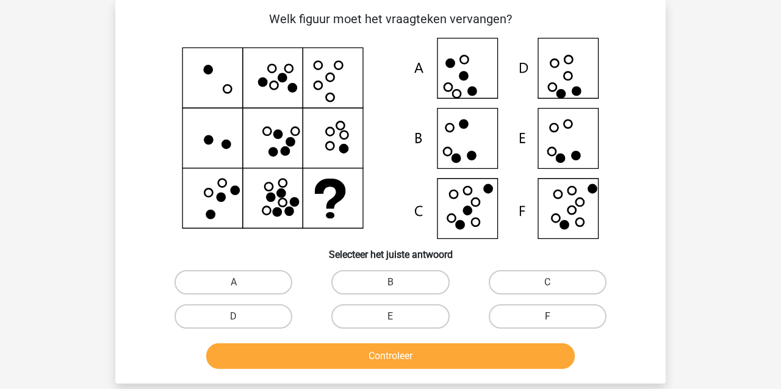
scroll to position [55, 1]
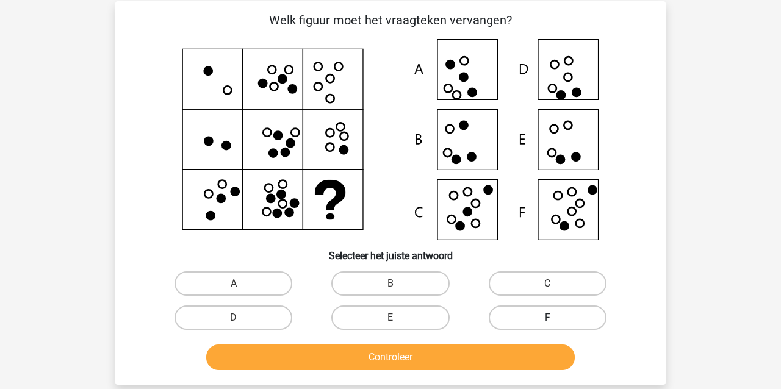
click at [523, 317] on label "F" at bounding box center [548, 318] width 118 height 24
click at [548, 318] on input "F" at bounding box center [552, 322] width 8 height 8
radio input "true"
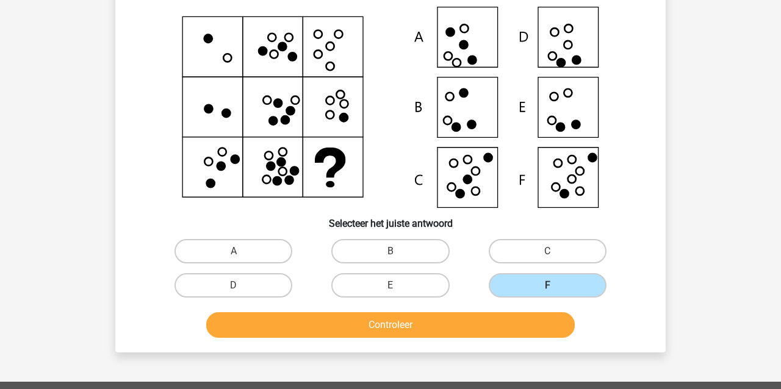
scroll to position [95, 0]
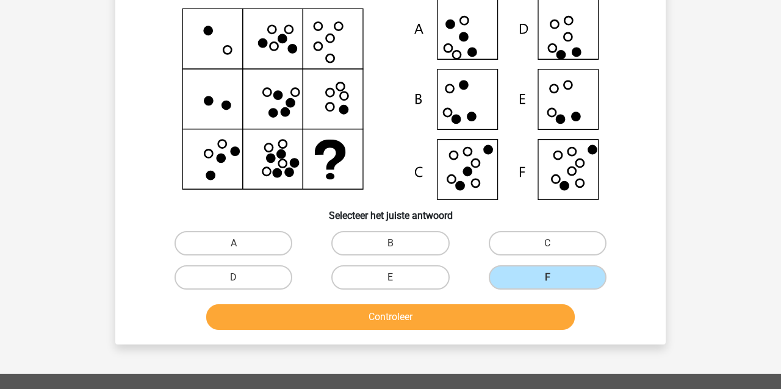
click at [468, 316] on button "Controleer" at bounding box center [390, 318] width 369 height 26
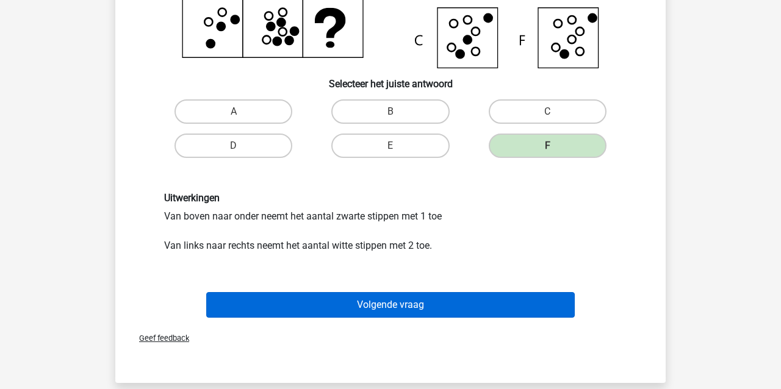
scroll to position [248, 0]
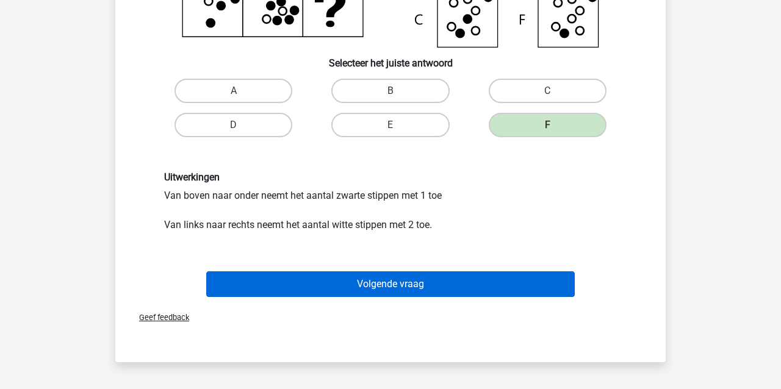
click at [376, 288] on button "Volgende vraag" at bounding box center [390, 285] width 369 height 26
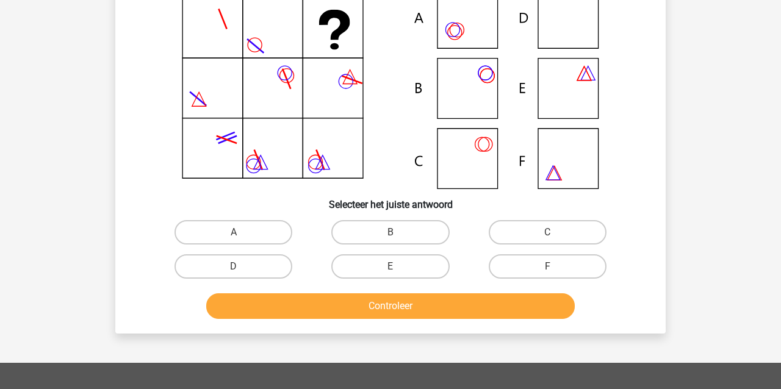
scroll to position [56, 0]
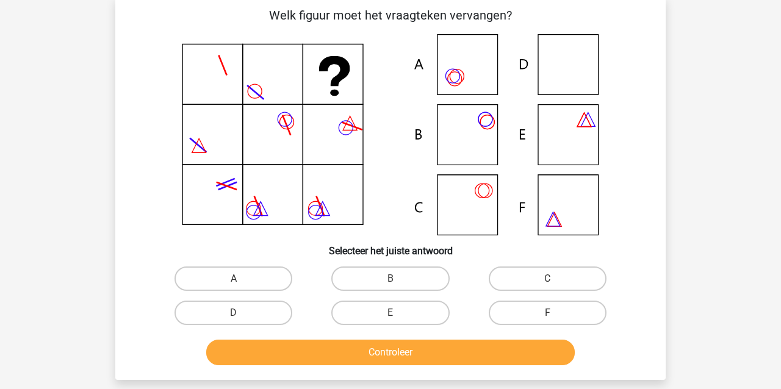
click at [466, 84] on icon at bounding box center [391, 134] width 492 height 201
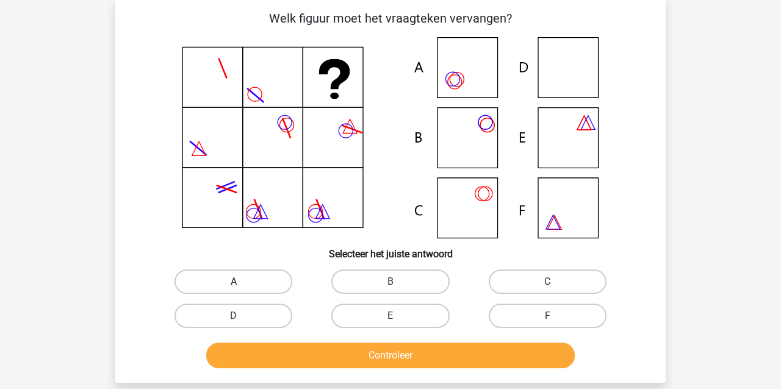
click at [219, 281] on label "A" at bounding box center [234, 282] width 118 height 24
click at [234, 282] on input "A" at bounding box center [238, 286] width 8 height 8
radio input "true"
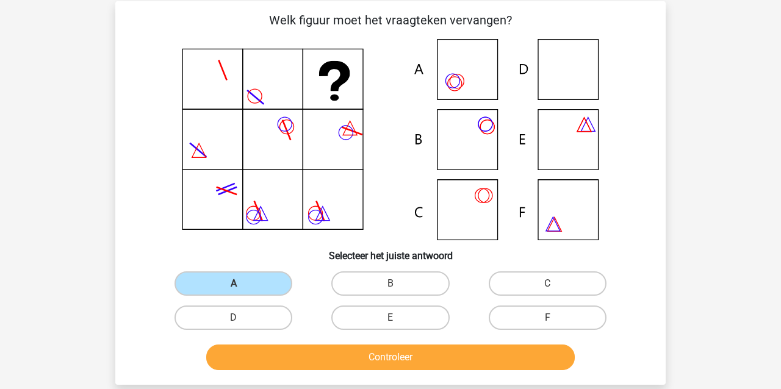
click at [284, 357] on button "Controleer" at bounding box center [390, 358] width 369 height 26
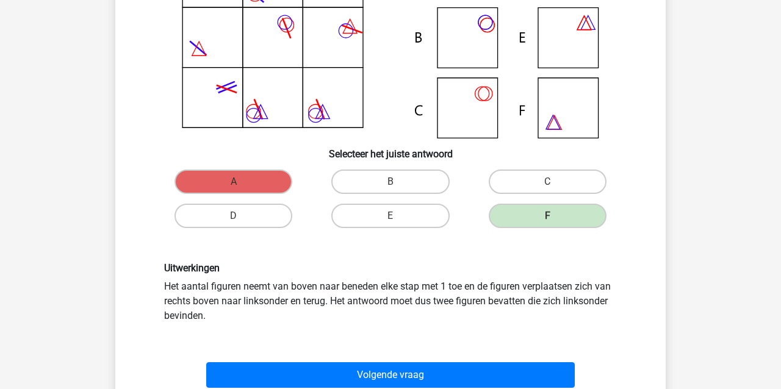
scroll to position [157, 0]
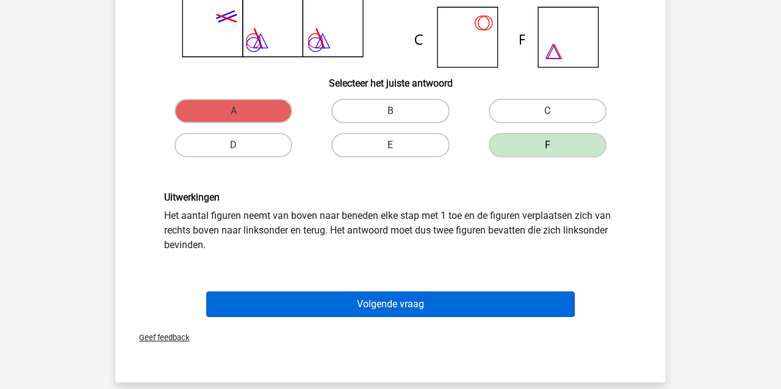
click at [288, 313] on button "Volgende vraag" at bounding box center [390, 305] width 369 height 26
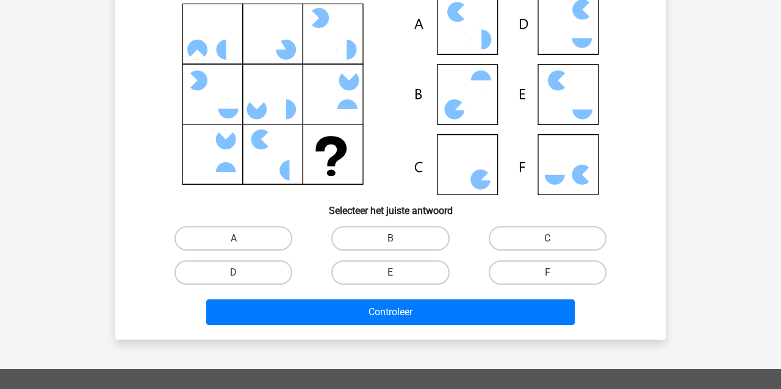
scroll to position [56, 0]
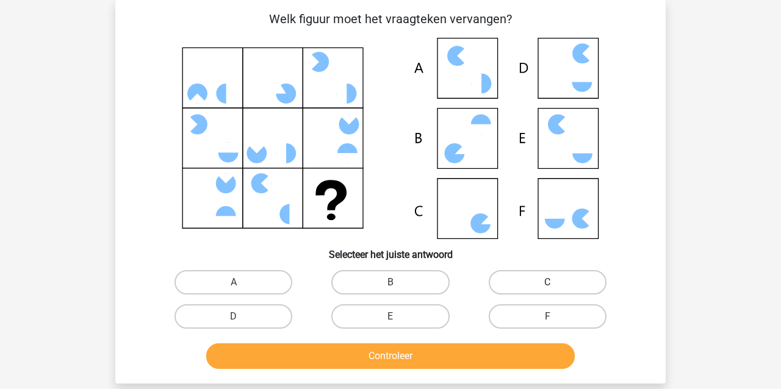
click at [566, 284] on label "C" at bounding box center [548, 282] width 118 height 24
click at [555, 284] on input "C" at bounding box center [552, 287] width 8 height 8
radio input "true"
click at [473, 362] on button "Controleer" at bounding box center [390, 357] width 369 height 26
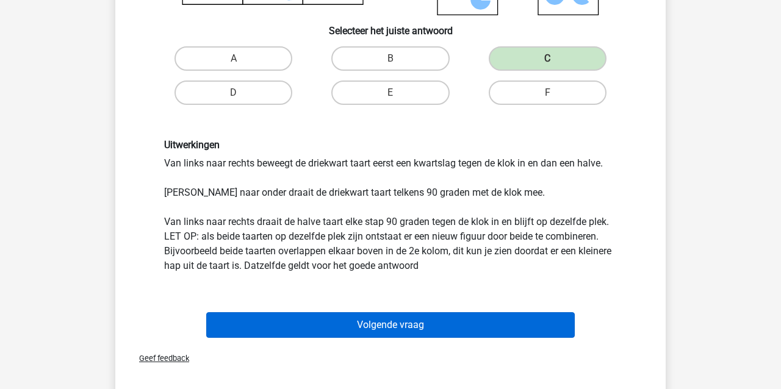
click at [421, 328] on button "Volgende vraag" at bounding box center [390, 326] width 369 height 26
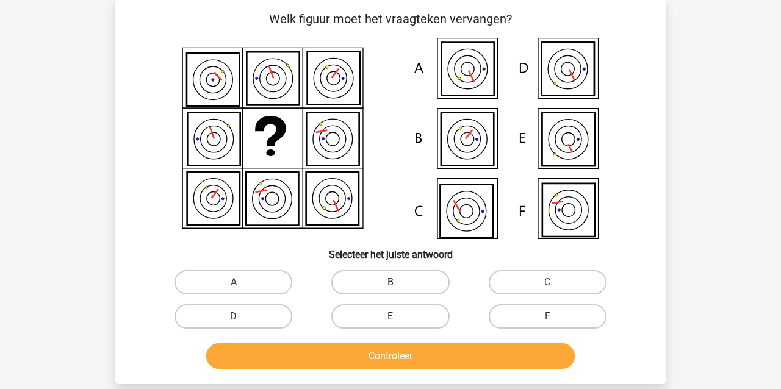
click at [413, 284] on label "B" at bounding box center [390, 282] width 118 height 24
click at [399, 284] on input "B" at bounding box center [395, 287] width 8 height 8
radio input "true"
click at [431, 359] on button "Controleer" at bounding box center [390, 357] width 369 height 26
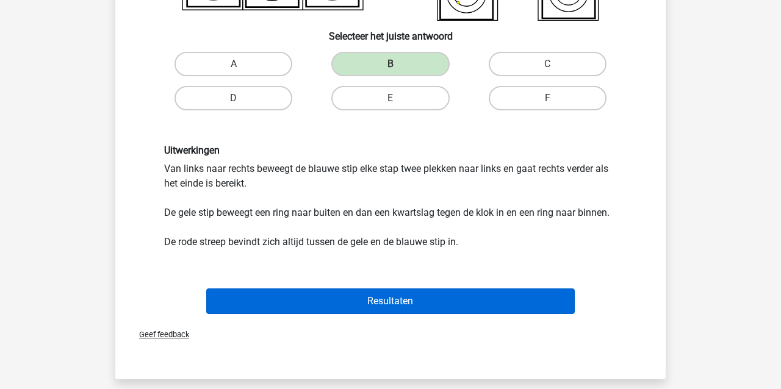
scroll to position [278, 0]
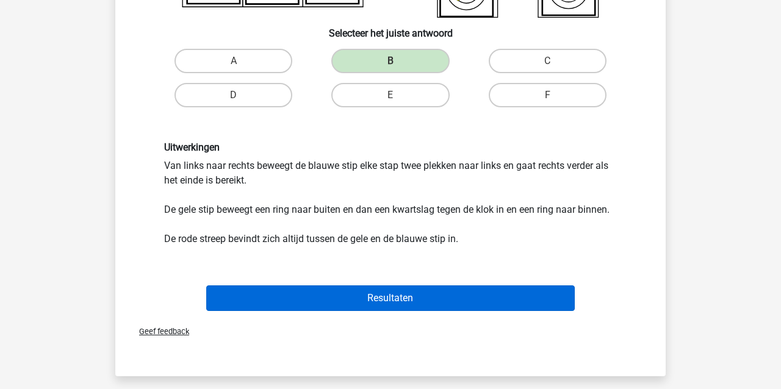
click at [402, 295] on button "Resultaten" at bounding box center [390, 299] width 369 height 26
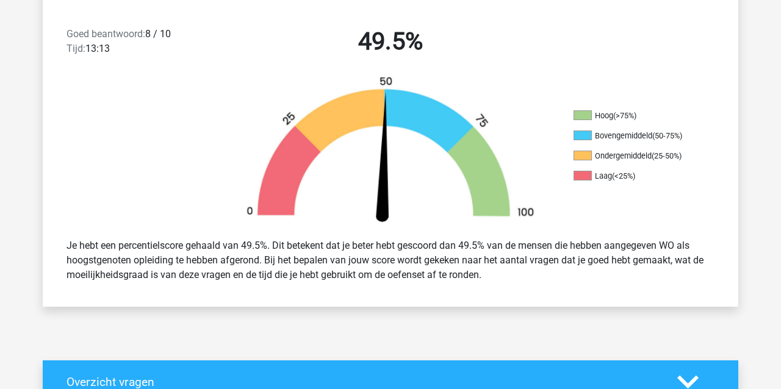
scroll to position [353, 0]
